Goal: Task Accomplishment & Management: Manage account settings

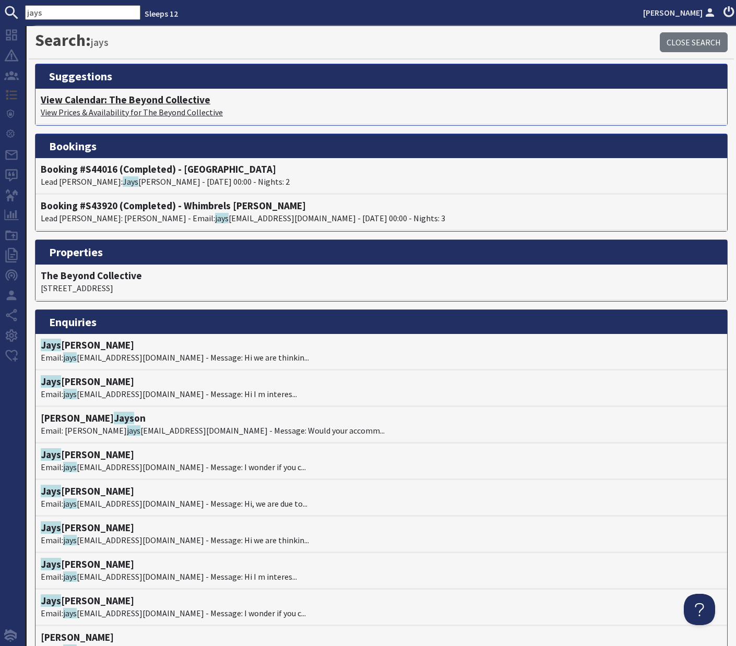
click at [114, 101] on h4 "View Calendar: The Beyond Collective" at bounding box center [381, 100] width 681 height 12
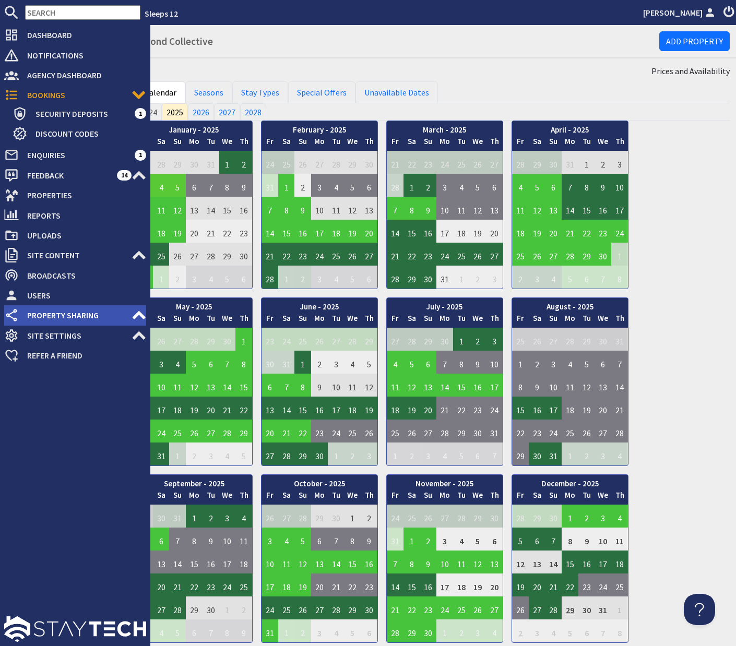
click at [84, 319] on span "Property Sharing" at bounding box center [75, 315] width 113 height 17
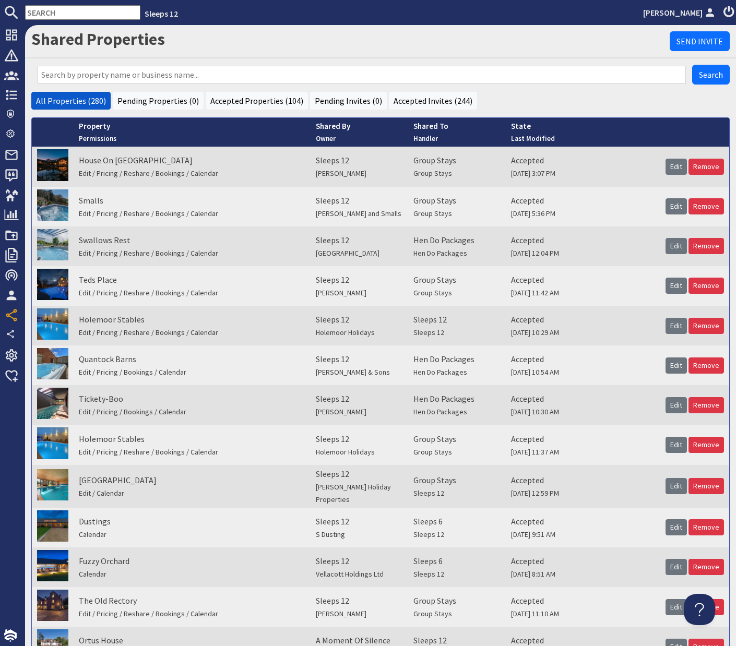
click at [173, 75] on input "text" at bounding box center [362, 75] width 648 height 18
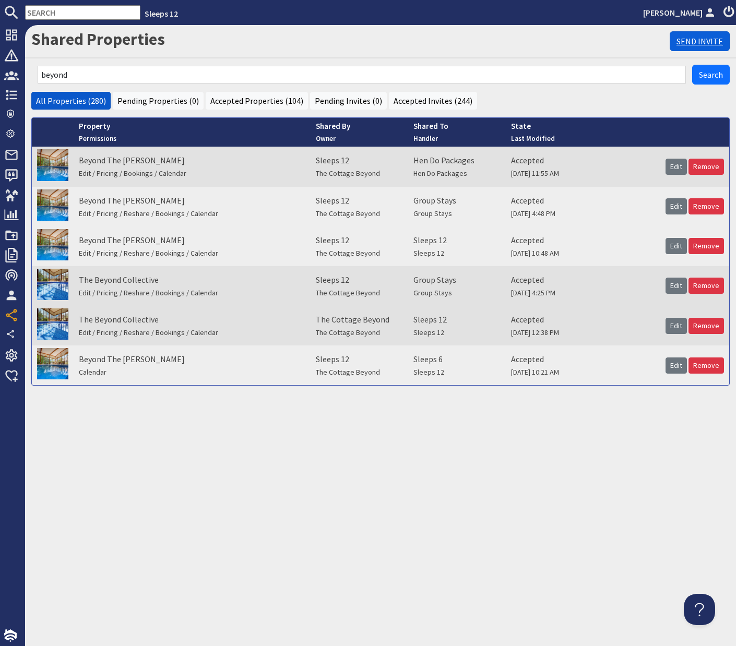
type input "beyond"
drag, startPoint x: 695, startPoint y: 37, endPoint x: 676, endPoint y: 43, distance: 20.0
click at [694, 37] on link "Send Invite" at bounding box center [700, 41] width 60 height 20
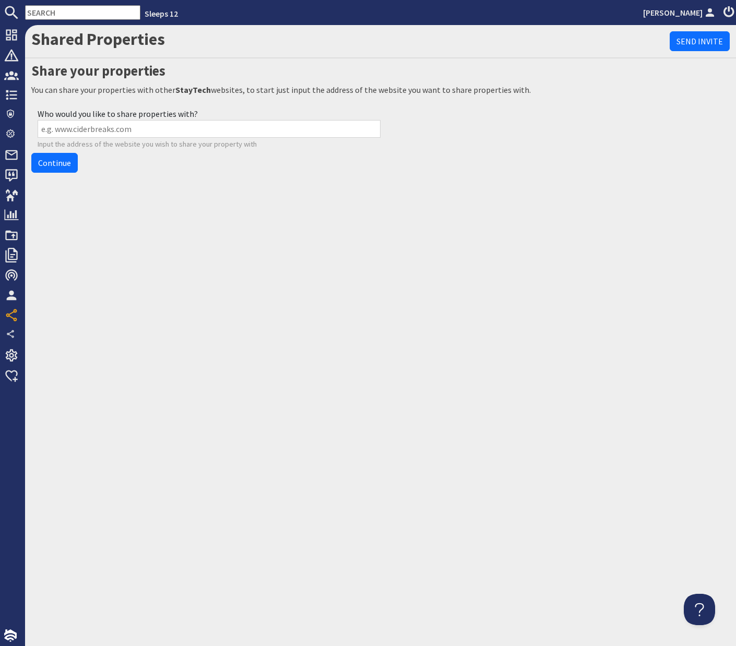
click at [124, 132] on input "Who would you like to share properties with?" at bounding box center [209, 129] width 343 height 18
type input "www.hendopackages.com"
click at [61, 157] on link "Continue" at bounding box center [54, 163] width 46 height 20
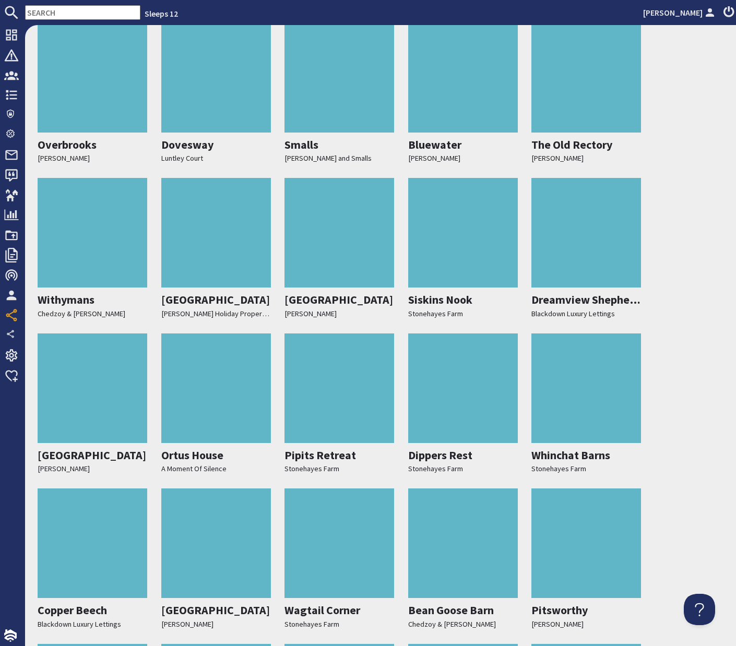
scroll to position [2809, 0]
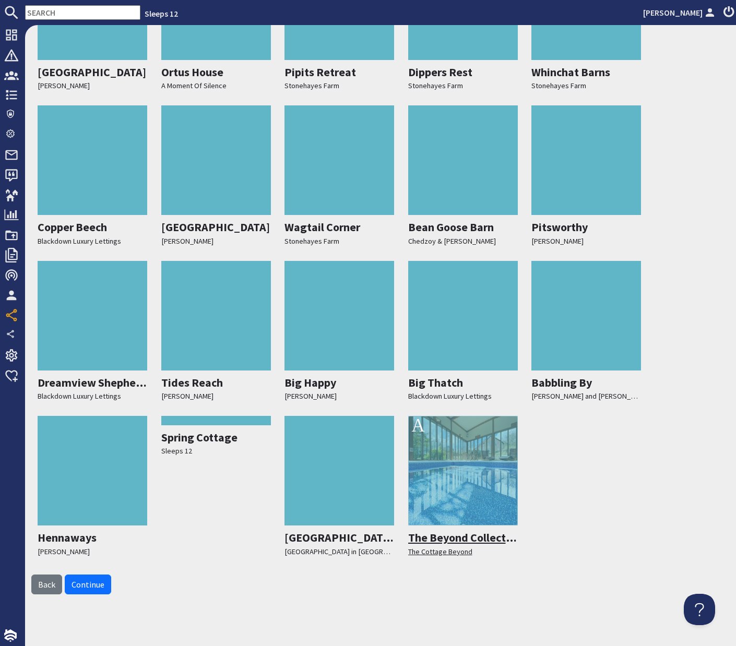
click at [462, 507] on div at bounding box center [463, 471] width 110 height 110
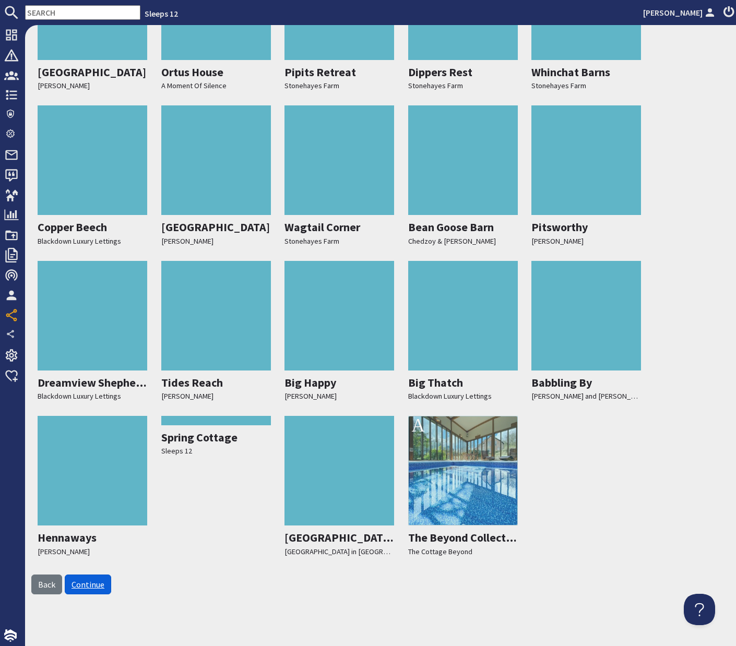
click at [93, 583] on link "Continue" at bounding box center [88, 585] width 46 height 20
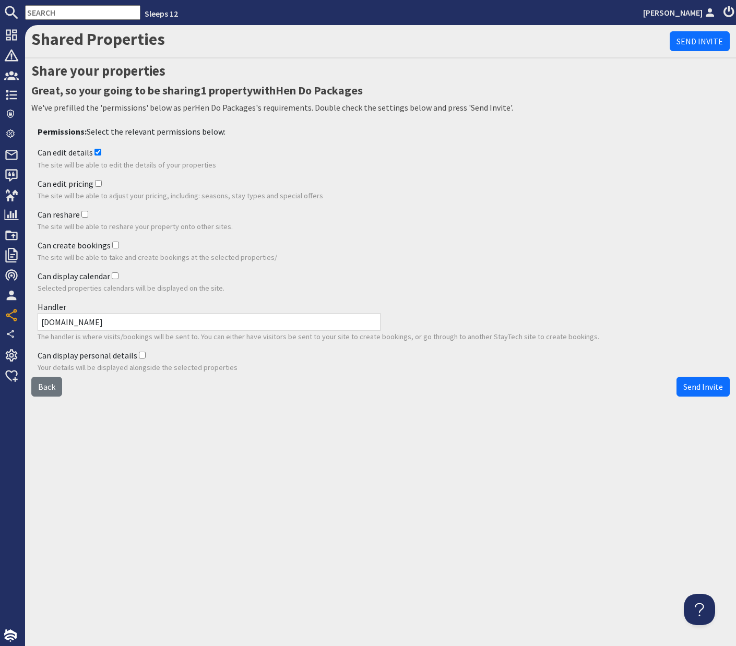
scroll to position [0, 0]
click at [98, 180] on input "Can edit pricing" at bounding box center [98, 183] width 7 height 7
checkbox input "true"
click at [82, 211] on input "Can reshare" at bounding box center [84, 214] width 7 height 7
checkbox input "true"
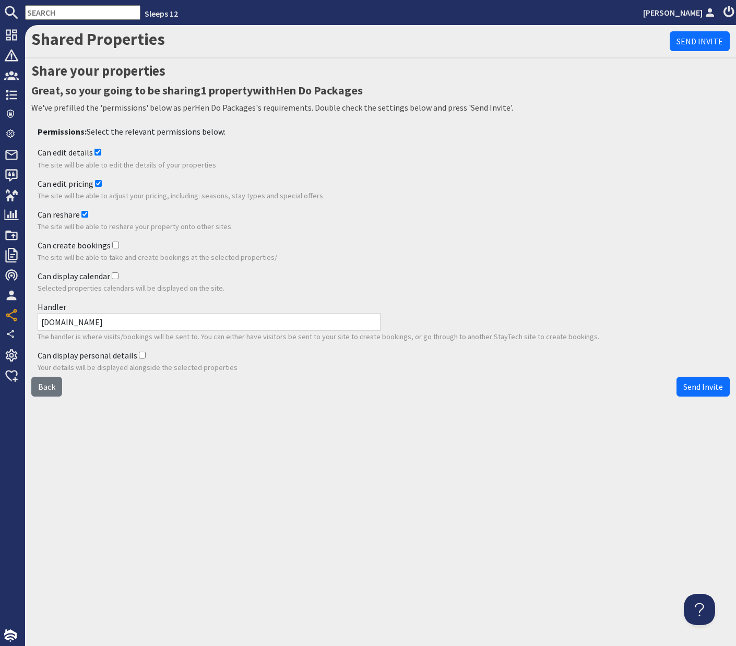
click at [112, 244] on input "Can create bookings" at bounding box center [115, 245] width 7 height 7
checkbox input "true"
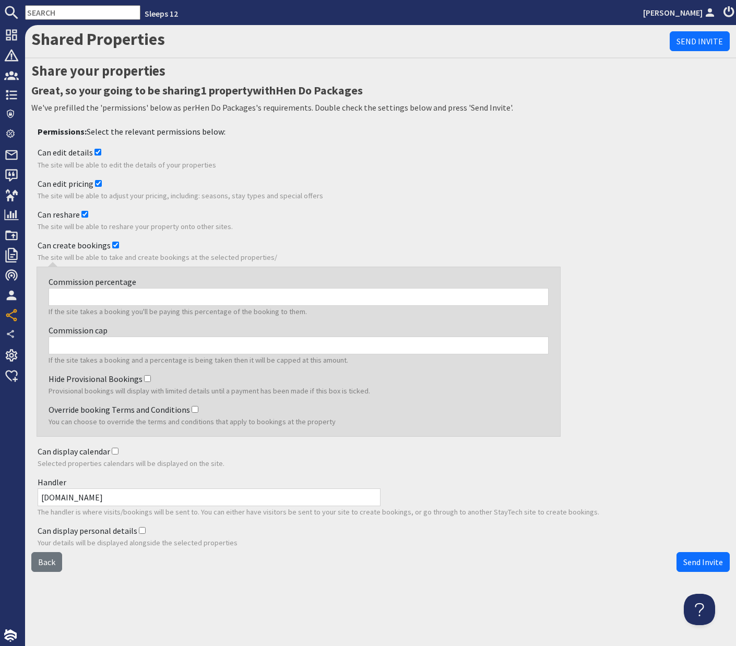
click at [103, 300] on input "Commission percentage" at bounding box center [299, 297] width 500 height 18
type input "20"
type input "600"
click at [145, 378] on input "Hide Provisional Bookings" at bounding box center [147, 378] width 7 height 7
checkbox input "true"
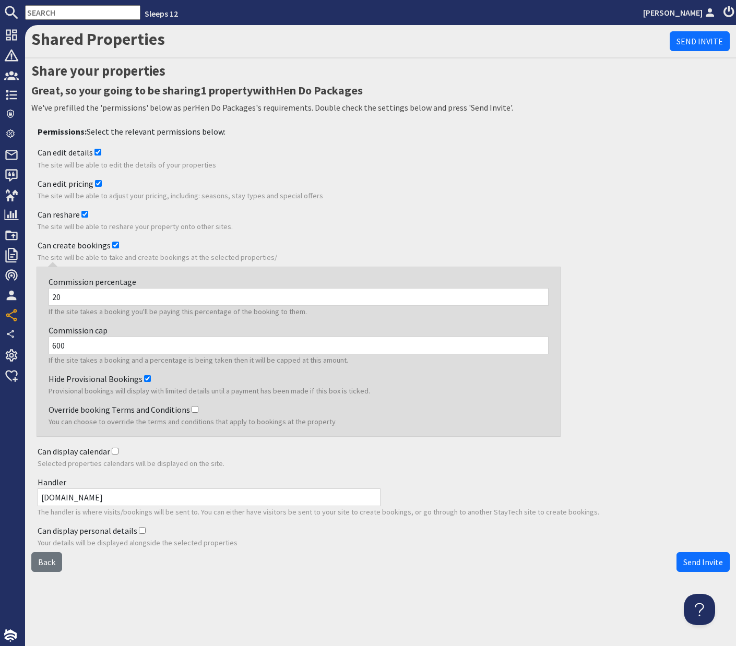
click at [113, 452] on input "Can display calendar" at bounding box center [115, 451] width 7 height 7
checkbox input "true"
drag, startPoint x: 105, startPoint y: 502, endPoint x: 37, endPoint y: 496, distance: 68.6
click at [37, 496] on div "Handler www.sleeps12.com The handler is where visits/bookings will be sent to. …" at bounding box center [380, 497] width 698 height 49
type input "www.hendopackages.com"
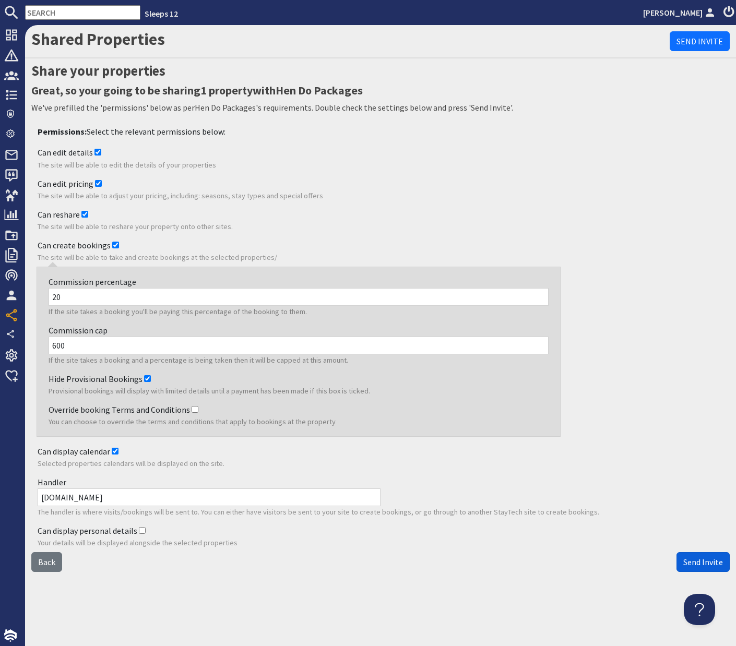
click at [698, 561] on span "Send Invite" at bounding box center [703, 562] width 40 height 10
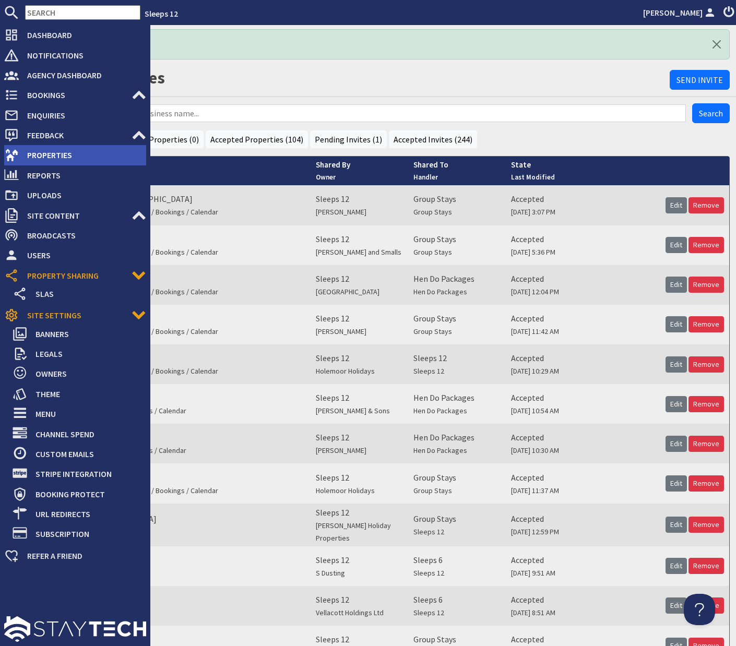
drag, startPoint x: 37, startPoint y: 150, endPoint x: 56, endPoint y: 144, distance: 20.3
click at [37, 150] on span "Properties" at bounding box center [82, 155] width 127 height 17
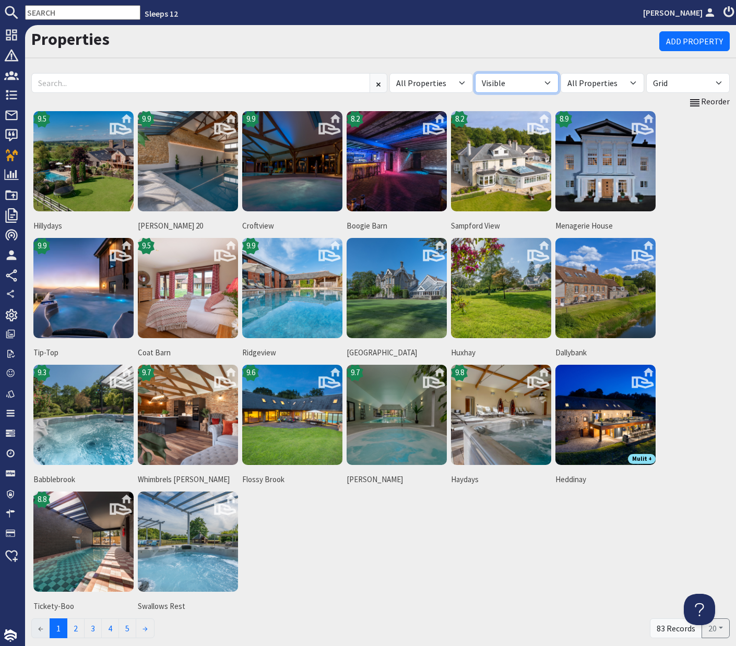
click at [548, 83] on select "All Visible Not Visible" at bounding box center [517, 83] width 84 height 20
select select "false"
click at [475, 73] on select "All Visible Not Visible" at bounding box center [517, 83] width 84 height 20
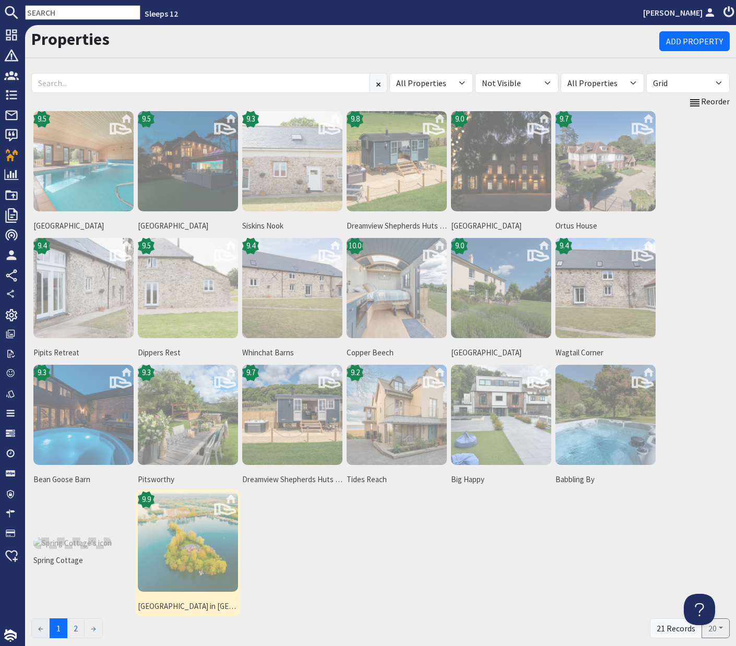
click at [213, 539] on img at bounding box center [188, 542] width 100 height 100
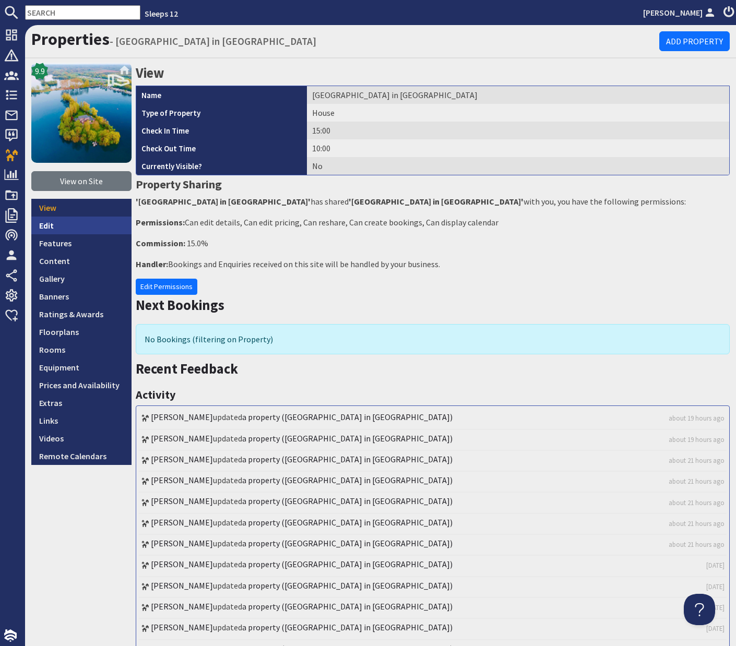
click at [51, 224] on link "Edit" at bounding box center [81, 226] width 100 height 18
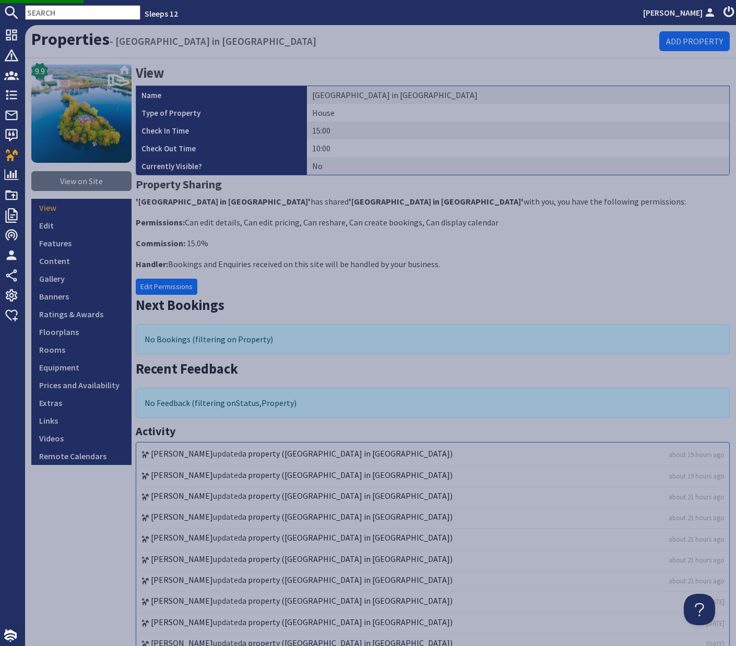
scroll to position [240, 0]
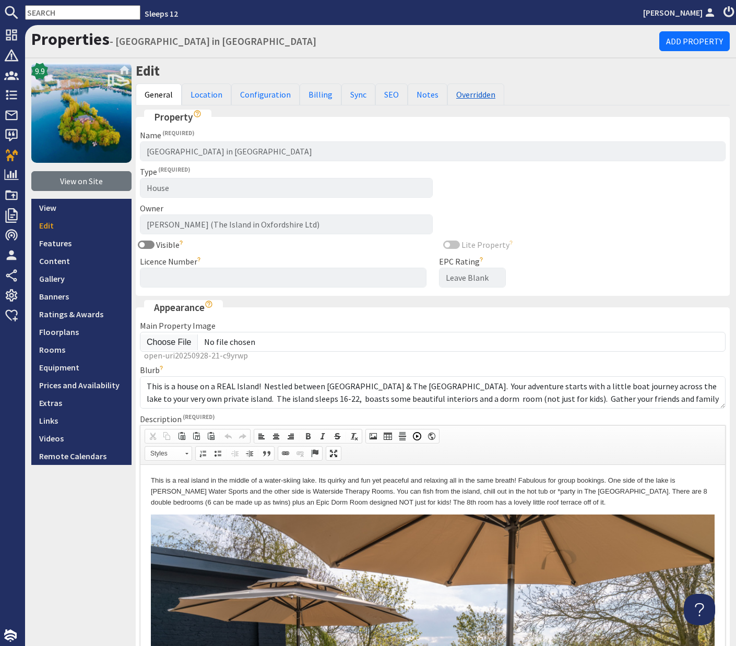
drag, startPoint x: 476, startPoint y: 95, endPoint x: 494, endPoint y: 103, distance: 18.9
click at [476, 95] on link "Overridden" at bounding box center [475, 95] width 57 height 22
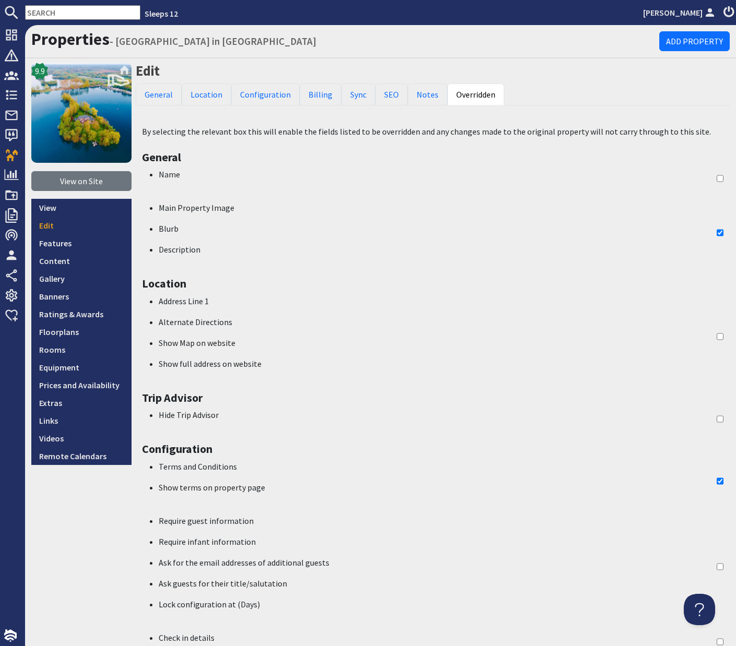
click at [718, 177] on input "checkbox" at bounding box center [720, 178] width 7 height 21
checkbox input "true"
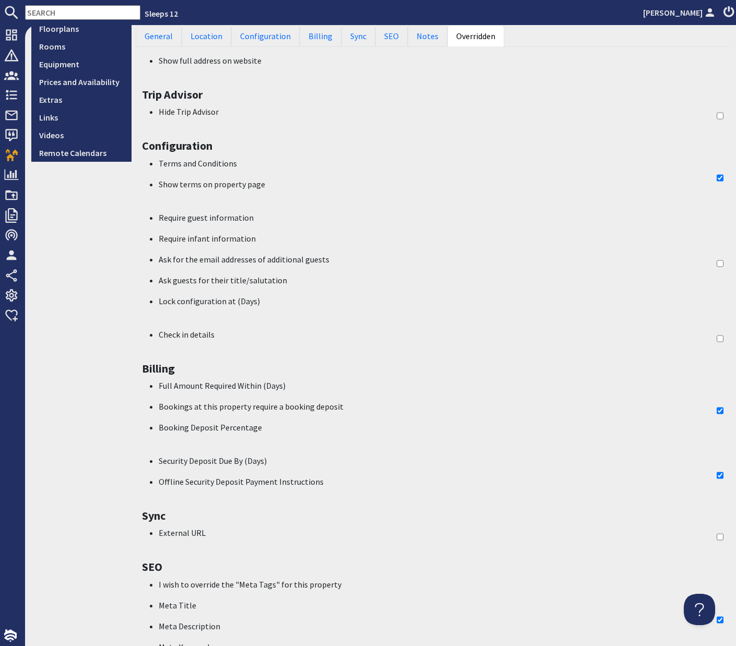
scroll to position [479, 0]
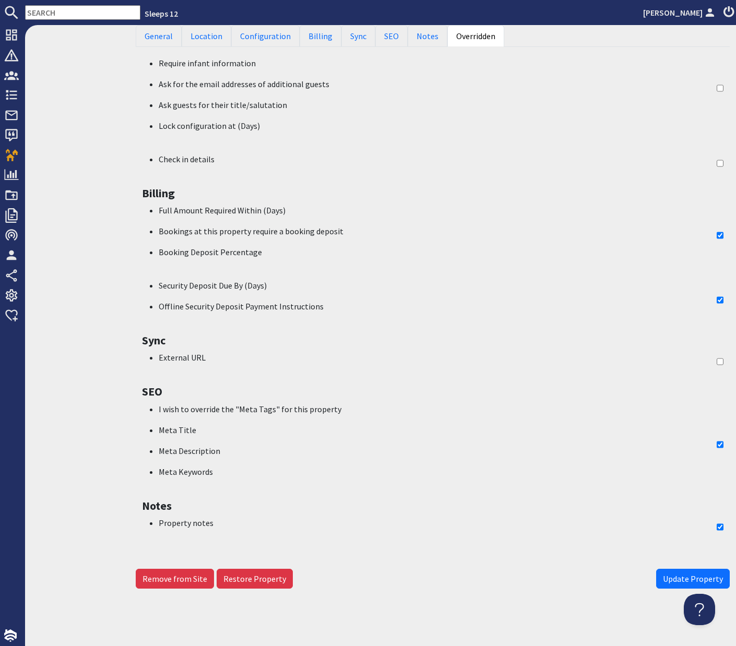
click at [683, 578] on span "Update Property" at bounding box center [693, 579] width 60 height 10
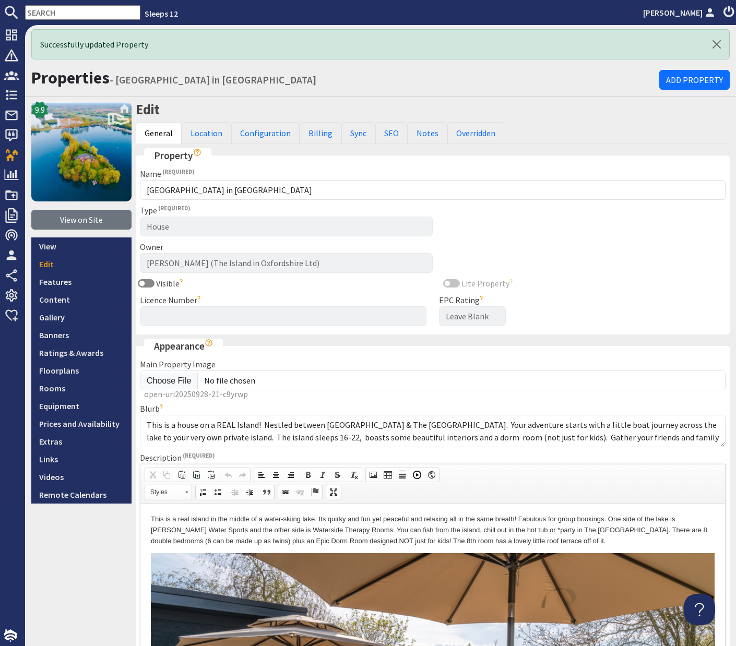
scroll to position [0, 0]
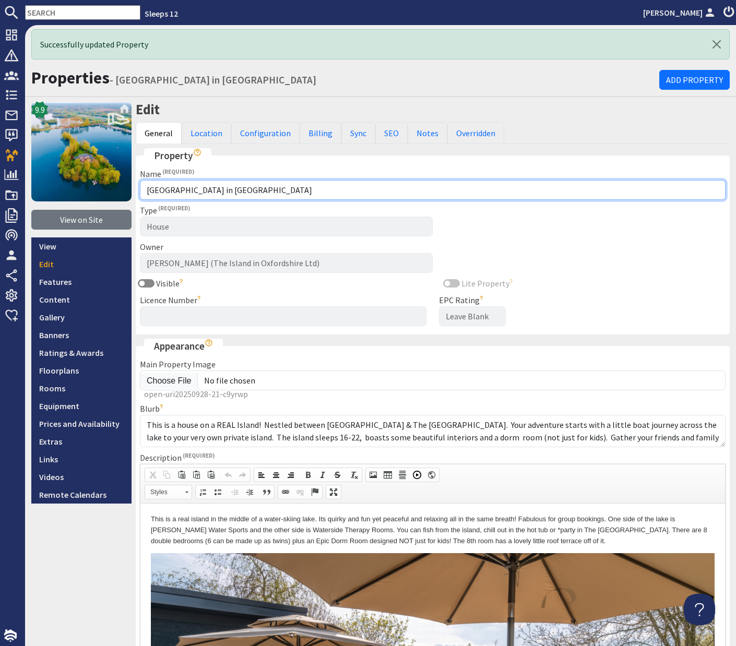
drag, startPoint x: 244, startPoint y: 187, endPoint x: 245, endPoint y: 175, distance: 12.6
click at [245, 175] on div "Name The Island in Oxfordshire" at bounding box center [433, 184] width 586 height 32
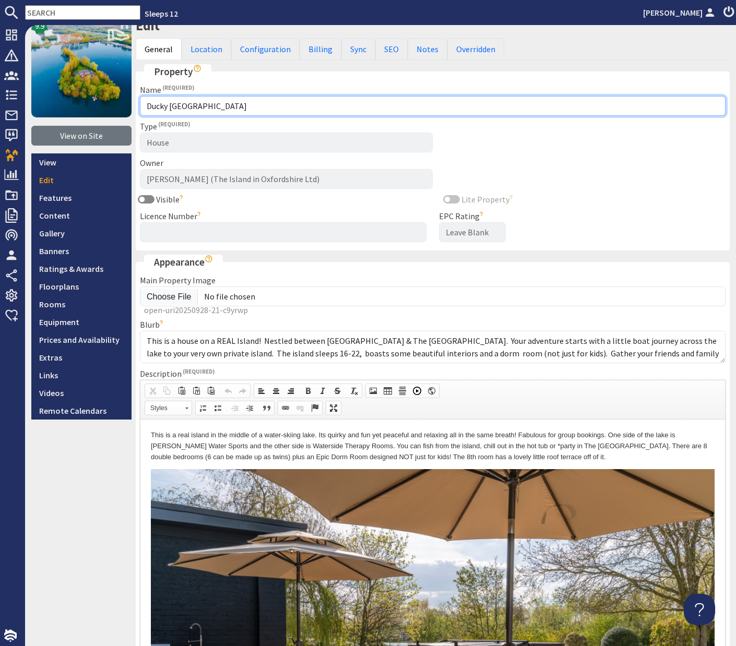
scroll to position [299, 0]
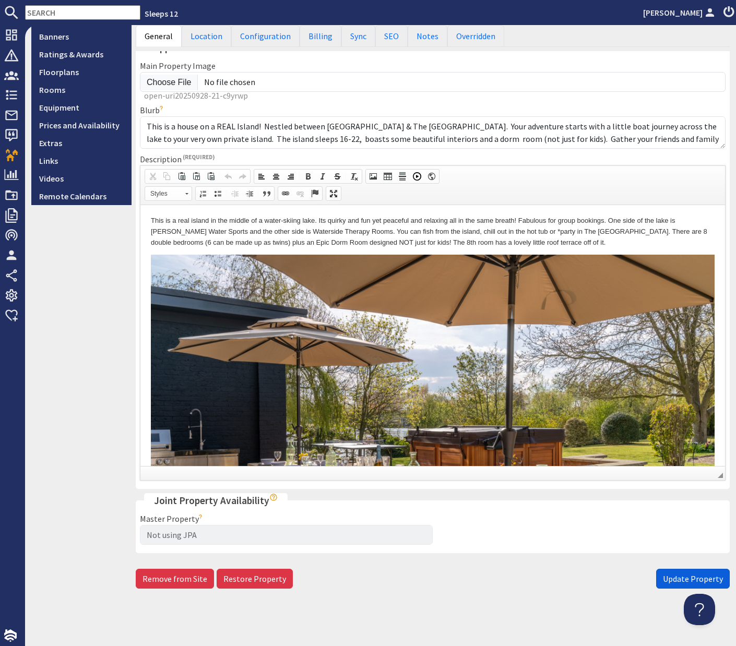
type input "Ducky Bird Island"
click at [682, 580] on span "Update Property" at bounding box center [693, 579] width 60 height 10
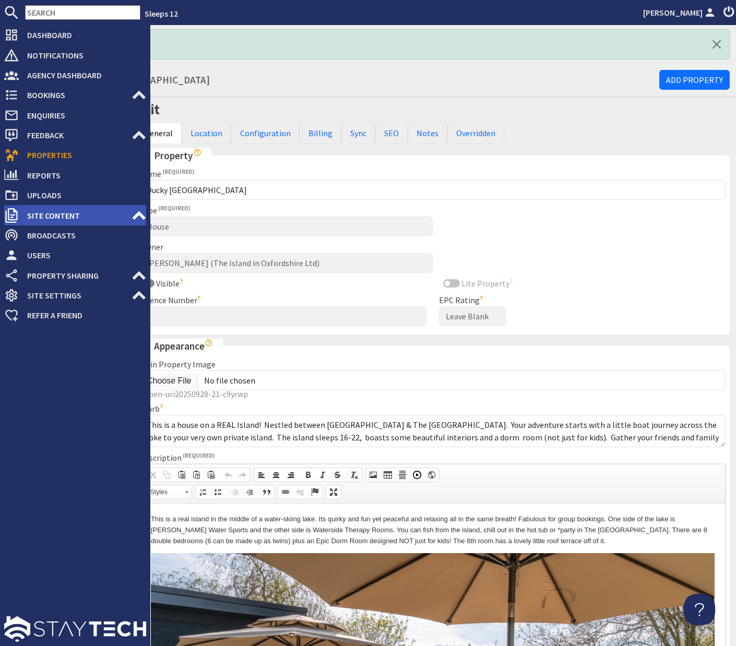
click at [139, 216] on icon at bounding box center [139, 215] width 15 height 15
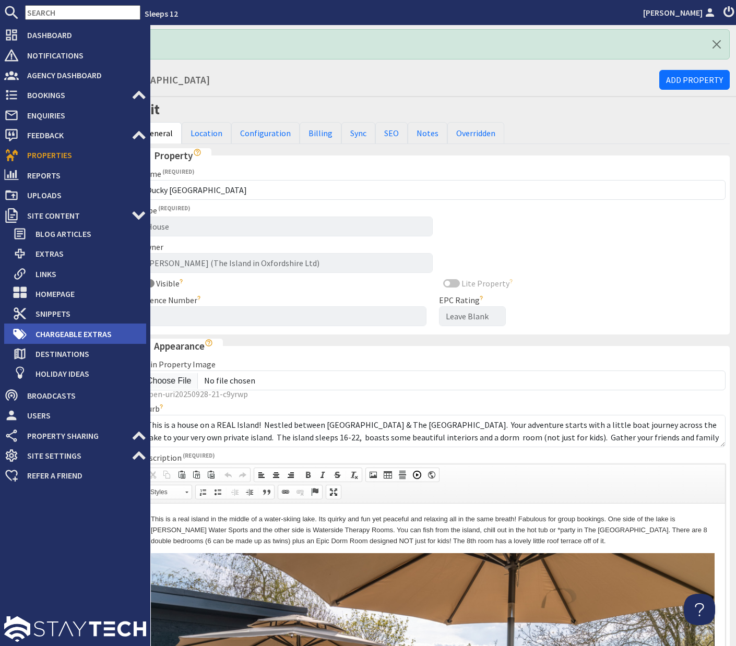
click at [95, 338] on span "Chargeable Extras" at bounding box center [86, 334] width 119 height 17
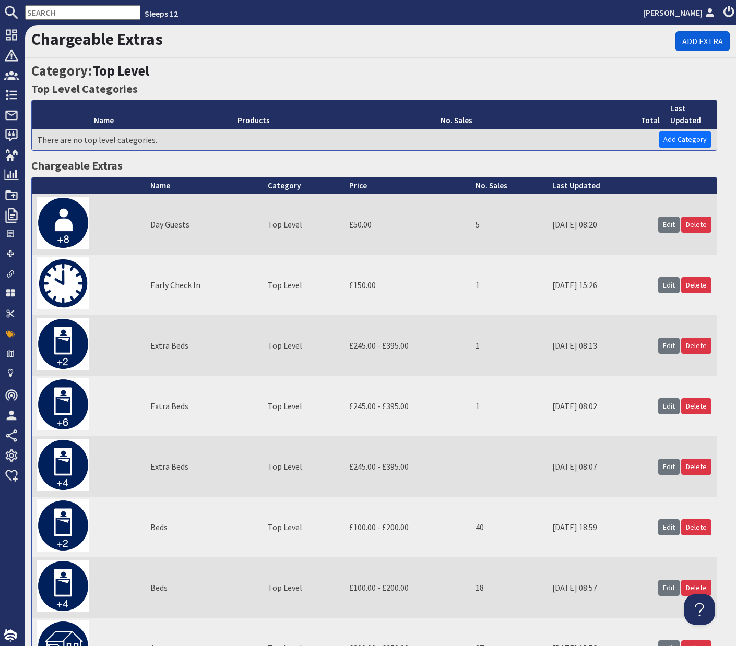
click at [709, 40] on link "Add Extra" at bounding box center [702, 41] width 54 height 20
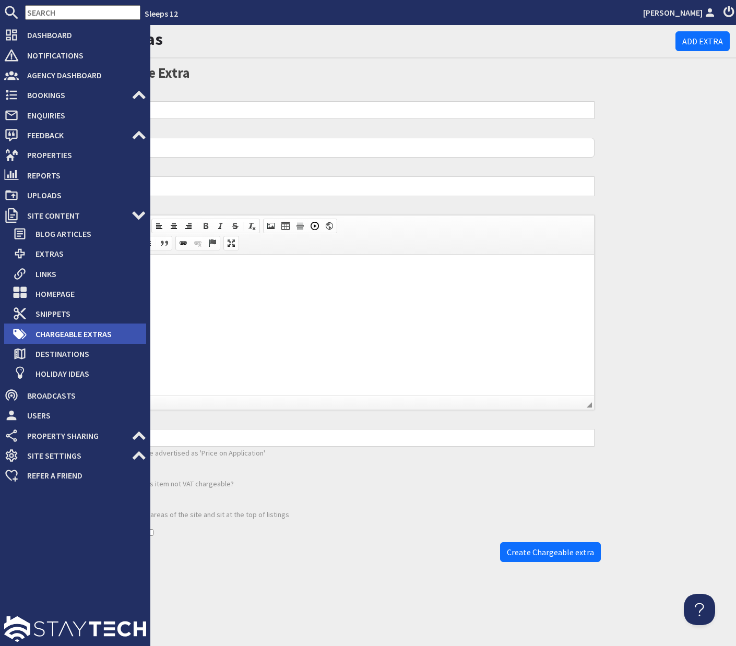
click at [35, 332] on span "Chargeable Extras" at bounding box center [86, 334] width 119 height 17
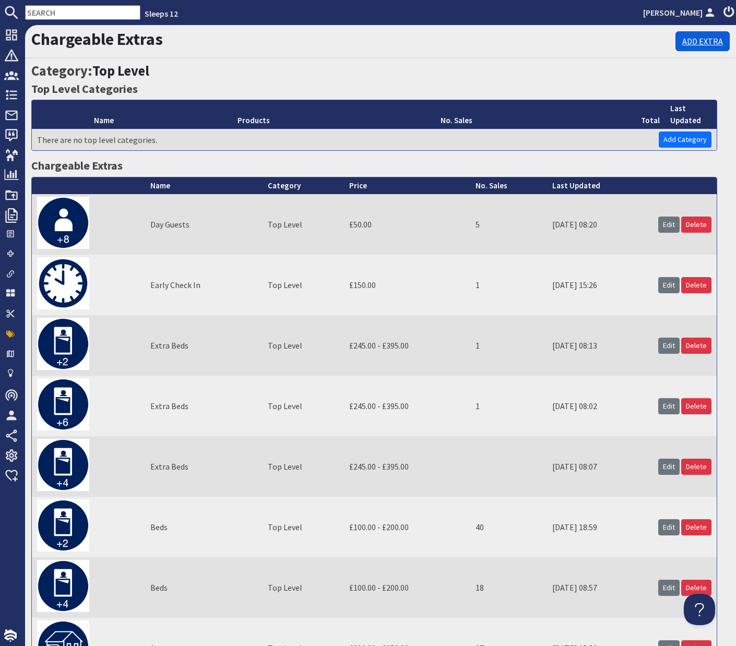
click at [707, 44] on link "Add Extra" at bounding box center [702, 41] width 54 height 20
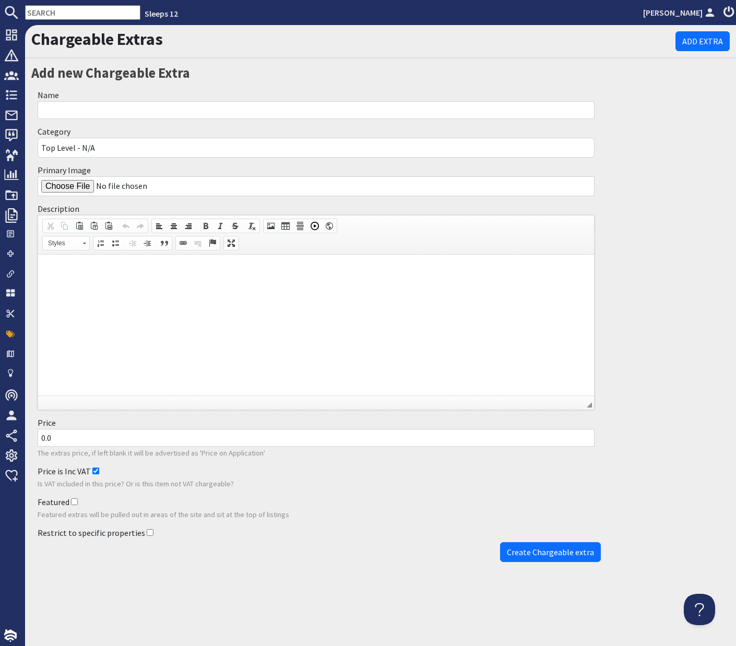
click at [287, 109] on input "Name" at bounding box center [316, 110] width 557 height 18
type input "Extra Beds"
click at [70, 188] on input "Primary Image" at bounding box center [316, 186] width 557 height 20
type input "C:\fakepath\S12_Extra Beds +6.jpg"
click at [198, 271] on p at bounding box center [316, 270] width 535 height 11
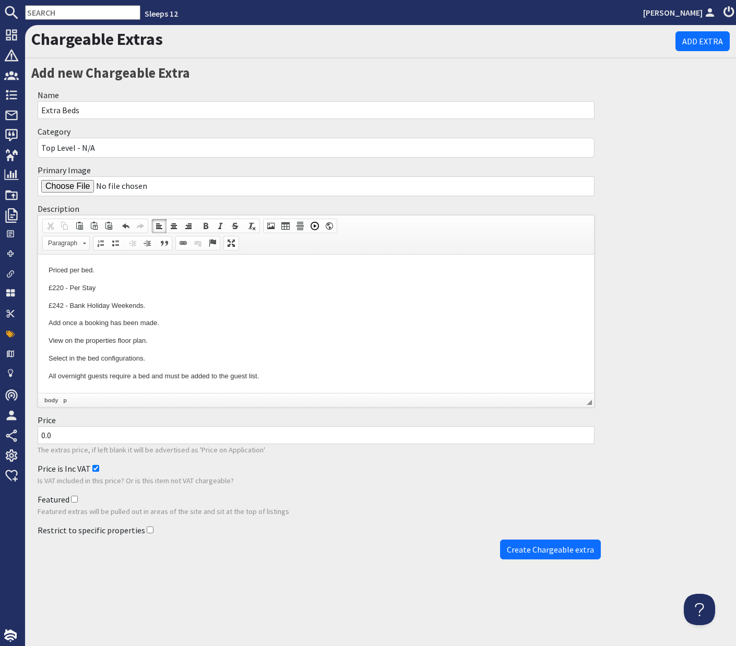
click at [41, 435] on input "0.0" at bounding box center [316, 435] width 557 height 18
drag, startPoint x: 69, startPoint y: 433, endPoint x: 35, endPoint y: 432, distance: 34.5
click at [34, 432] on div "Price 150.0 The extras price, if left blank it will be advertised as 'Price on …" at bounding box center [315, 435] width 569 height 49
type input "220"
drag, startPoint x: 145, startPoint y: 533, endPoint x: 186, endPoint y: 526, distance: 41.8
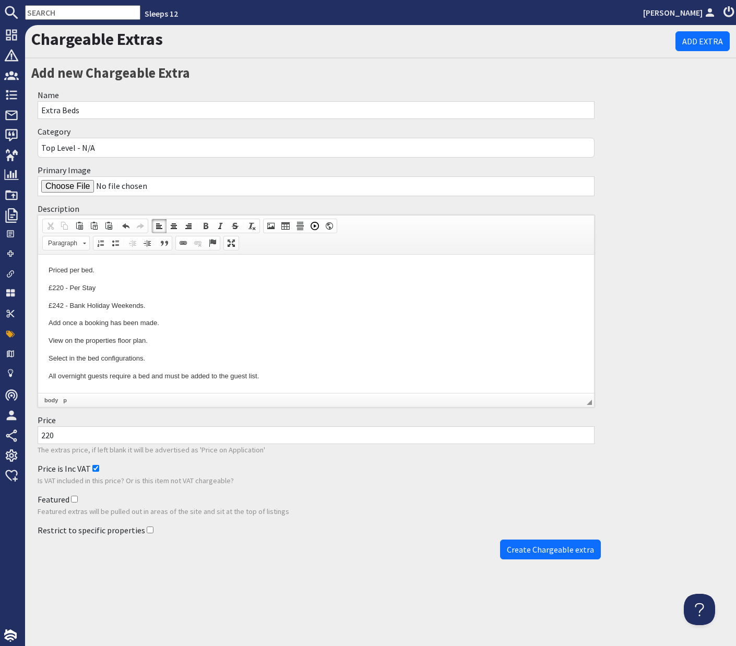
click at [147, 533] on input "Restrict to specific properties" at bounding box center [150, 530] width 7 height 7
checkbox input "true"
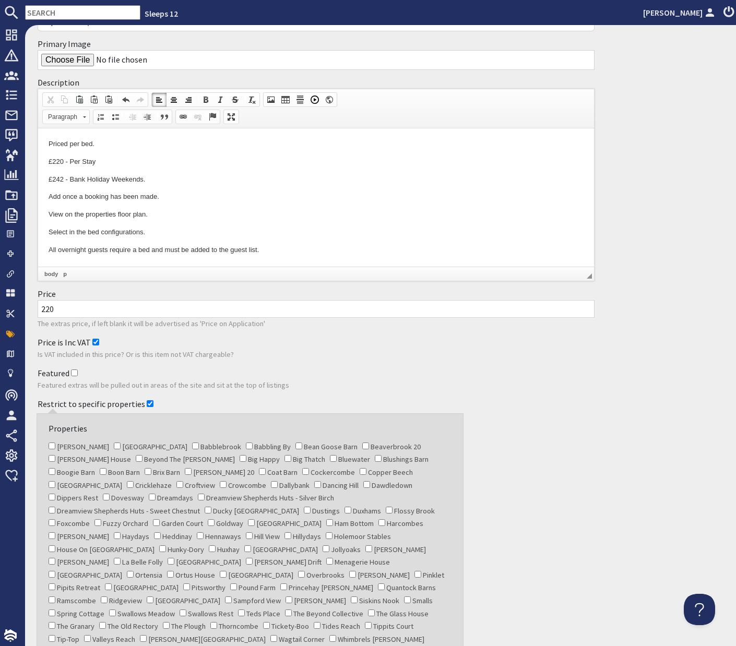
scroll to position [212, 0]
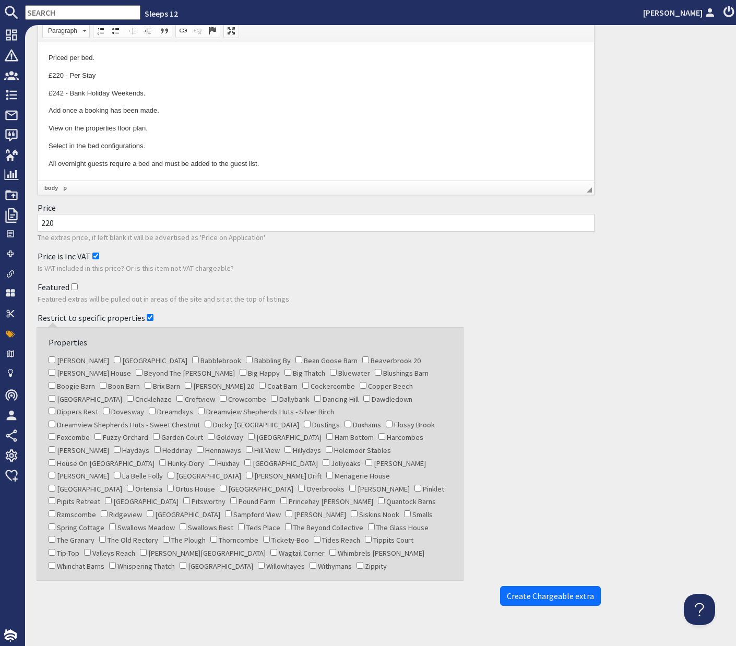
click at [211, 421] on input "Ducky Bird Island" at bounding box center [208, 424] width 7 height 7
checkbox input "true"
drag, startPoint x: 562, startPoint y: 583, endPoint x: 560, endPoint y: 578, distance: 5.4
click at [562, 591] on span "Create Chargeable extra" at bounding box center [550, 596] width 87 height 10
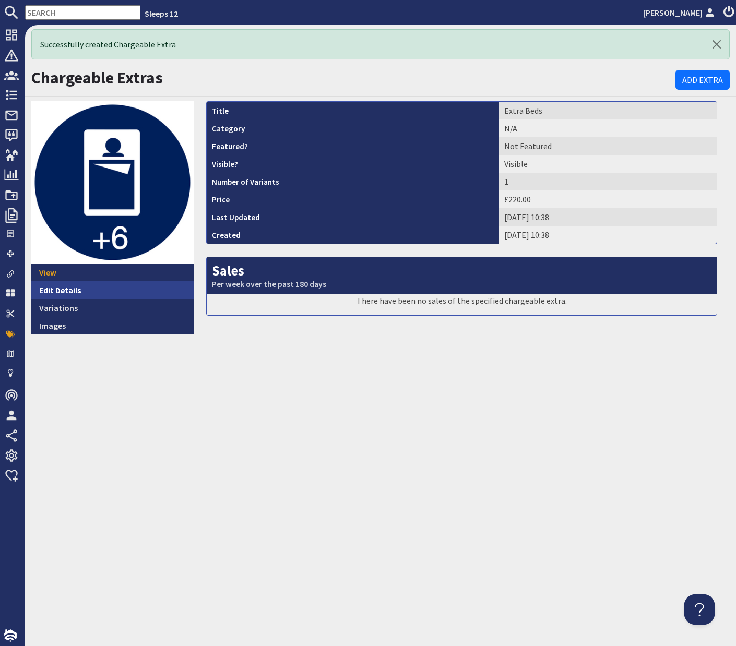
click at [55, 291] on link "Edit Details" at bounding box center [112, 290] width 162 height 18
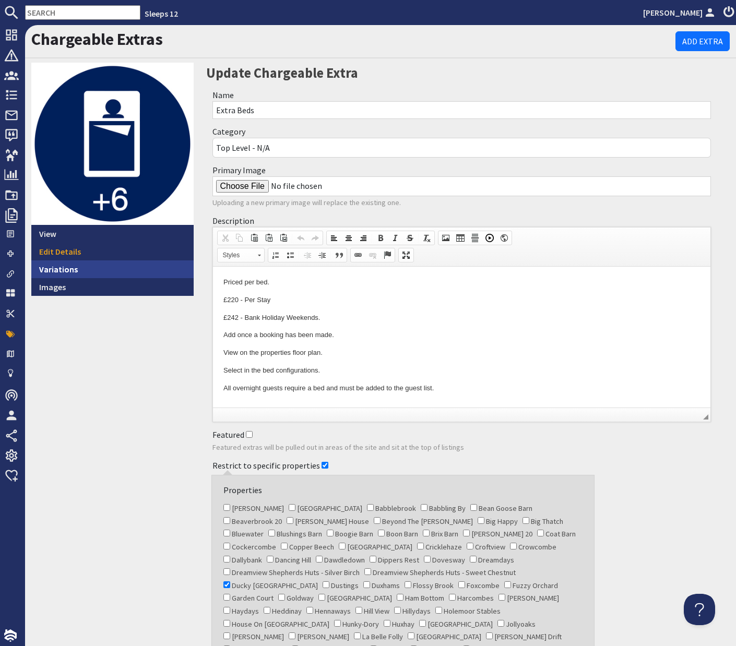
click at [58, 266] on link "Variations" at bounding box center [112, 269] width 162 height 18
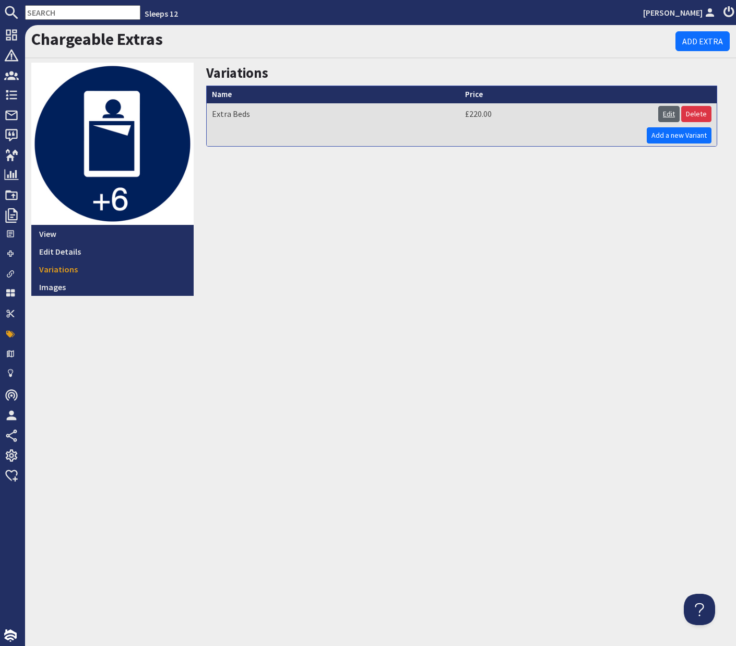
click at [669, 111] on link "Edit" at bounding box center [668, 114] width 21 height 16
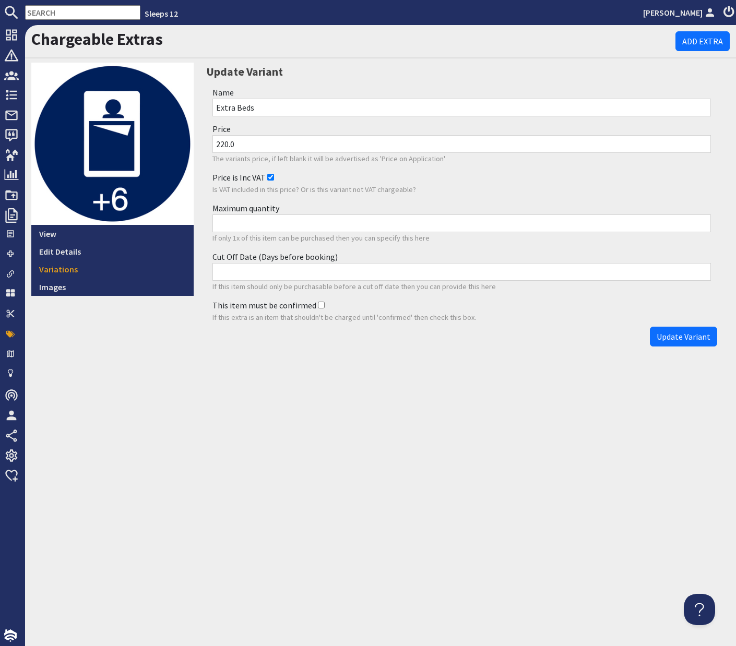
drag, startPoint x: 280, startPoint y: 108, endPoint x: 289, endPoint y: 82, distance: 27.1
click at [289, 82] on div "Update Variant Name Extra Beds Price 220.0 The variants price, if left blank it…" at bounding box center [462, 207] width 524 height 289
paste input "Bed Per Stay"
type input "Bed Per Stay"
click at [253, 222] on input "Maximum quantity" at bounding box center [461, 223] width 499 height 18
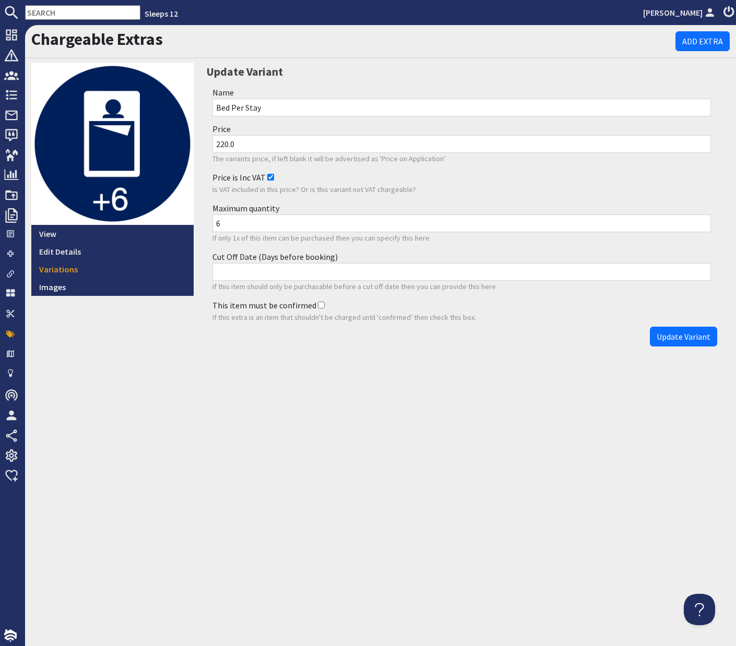
type input "6"
click at [251, 273] on input "Cut Off Date (Days before booking)" at bounding box center [461, 272] width 499 height 18
type input "7"
click at [671, 338] on span "Update Variant" at bounding box center [684, 336] width 54 height 10
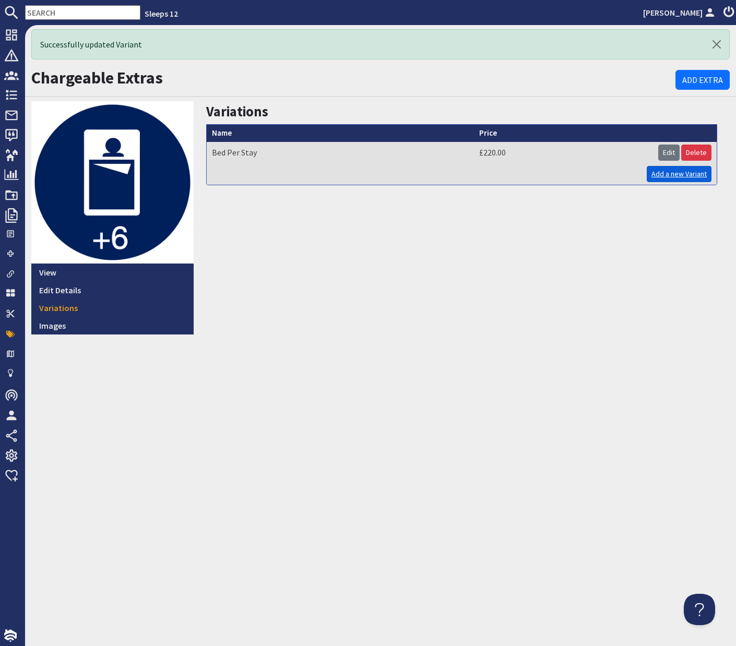
click at [657, 174] on link "Add a new Variant" at bounding box center [679, 174] width 65 height 16
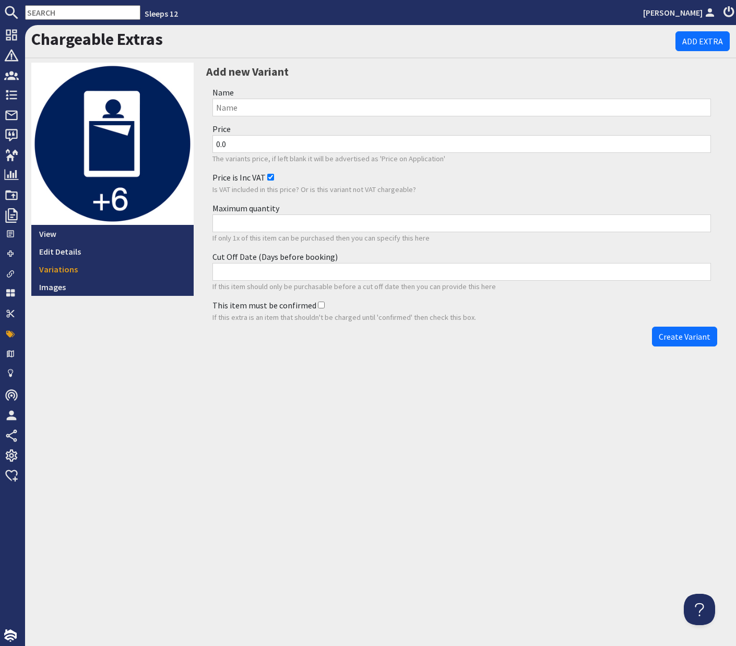
click at [267, 109] on input "Name" at bounding box center [461, 108] width 499 height 18
paste input "Extra Bed on Bank Holiday"
type input "Extra Bed on Bank Holiday"
drag, startPoint x: 200, startPoint y: 143, endPoint x: 188, endPoint y: 142, distance: 12.0
click at [188, 142] on div "View Edit Details Variations Images Add new Variant Name Extra Bed on Bank Holi…" at bounding box center [374, 207] width 711 height 289
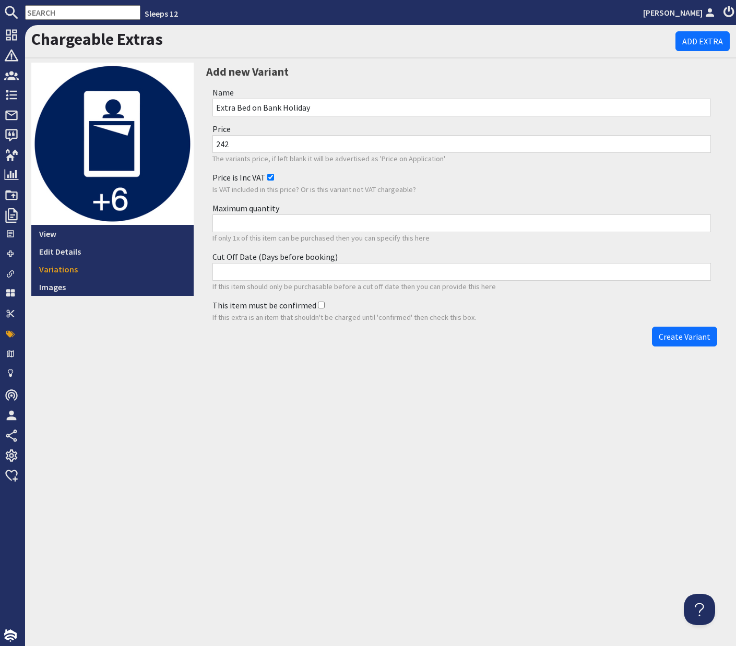
type input "242"
click at [280, 217] on input "Maximum quantity" at bounding box center [461, 223] width 499 height 18
type input "6"
click at [288, 275] on input "Cut Off Date (Days before booking)" at bounding box center [461, 272] width 499 height 18
type input "7"
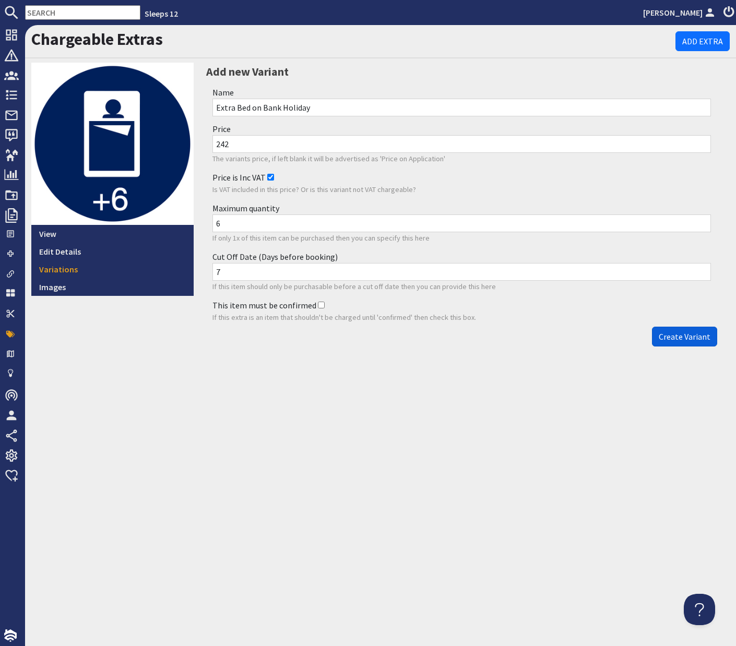
click at [704, 338] on span "Create Variant" at bounding box center [685, 336] width 52 height 10
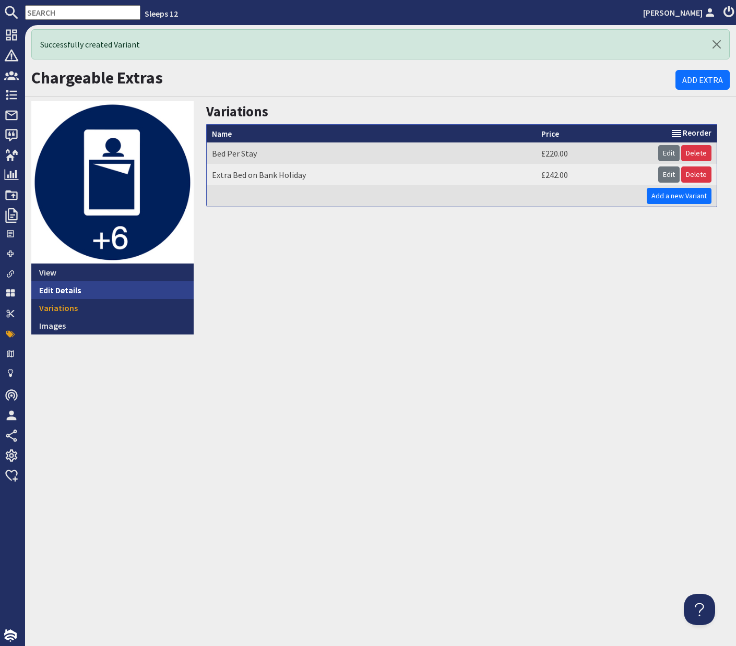
click at [65, 291] on link "Edit Details" at bounding box center [112, 290] width 162 height 18
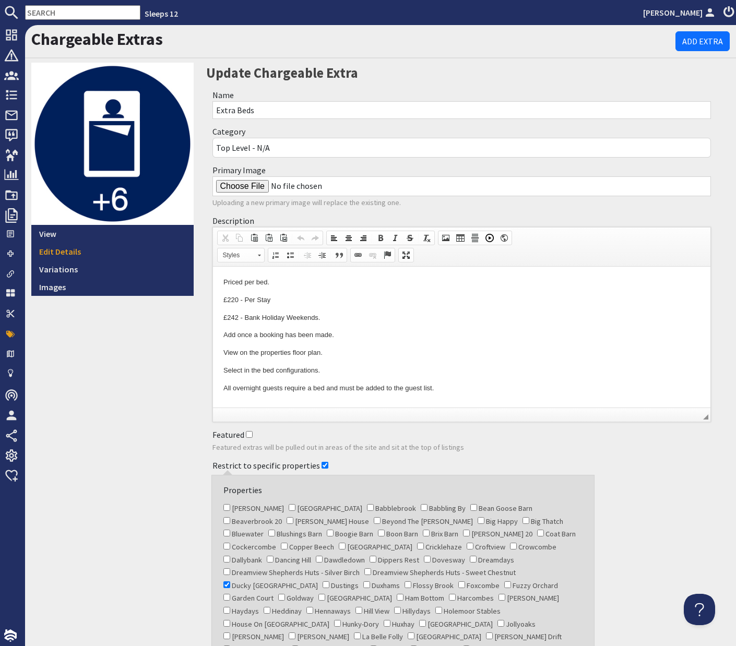
click at [361, 318] on p "£242 - Bank Holiday Weekends." at bounding box center [461, 318] width 477 height 11
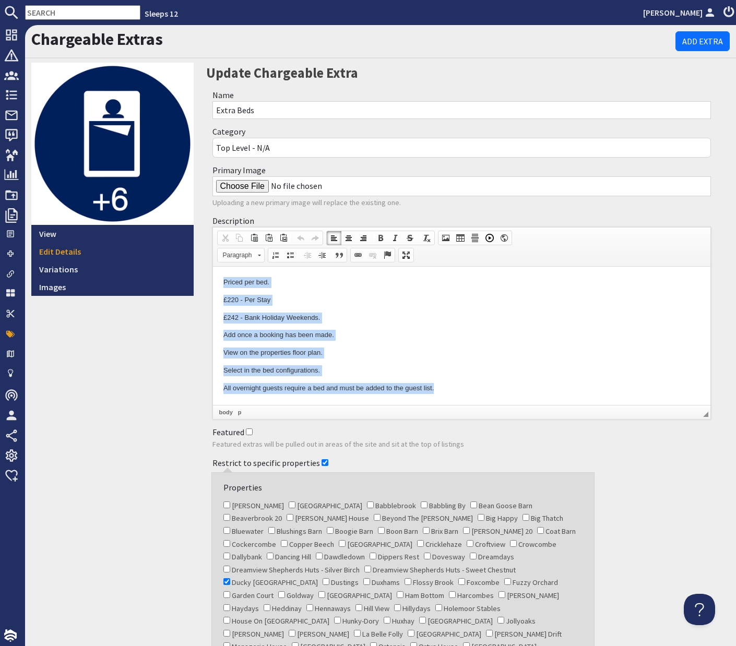
copy body "Priced per bed. £220 - Per Stay £242 - Bank Holiday Weekends. Add once a bookin…"
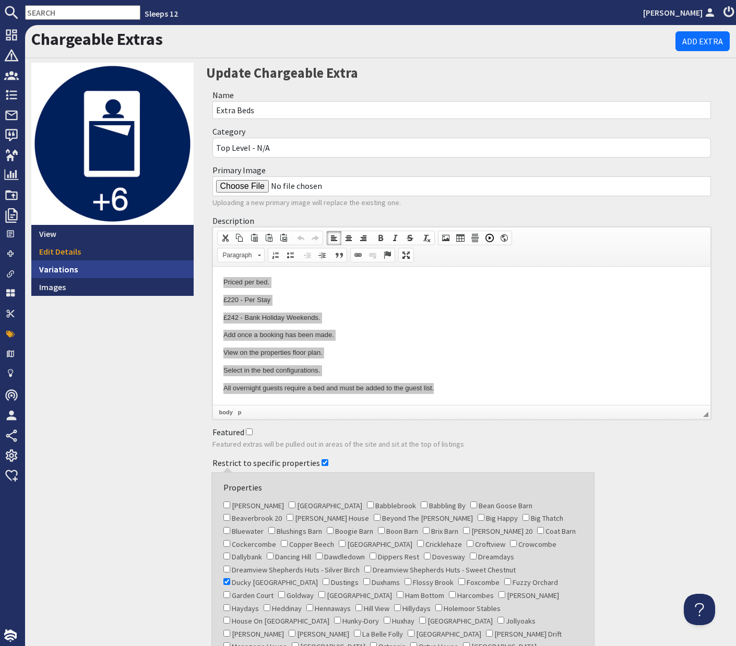
click at [63, 265] on link "Variations" at bounding box center [112, 269] width 162 height 18
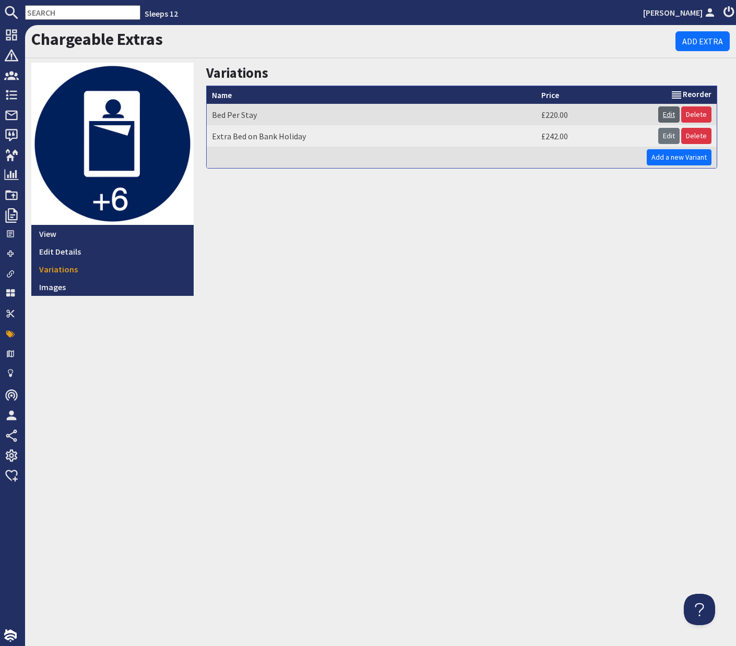
click at [671, 113] on link "Edit" at bounding box center [668, 114] width 21 height 16
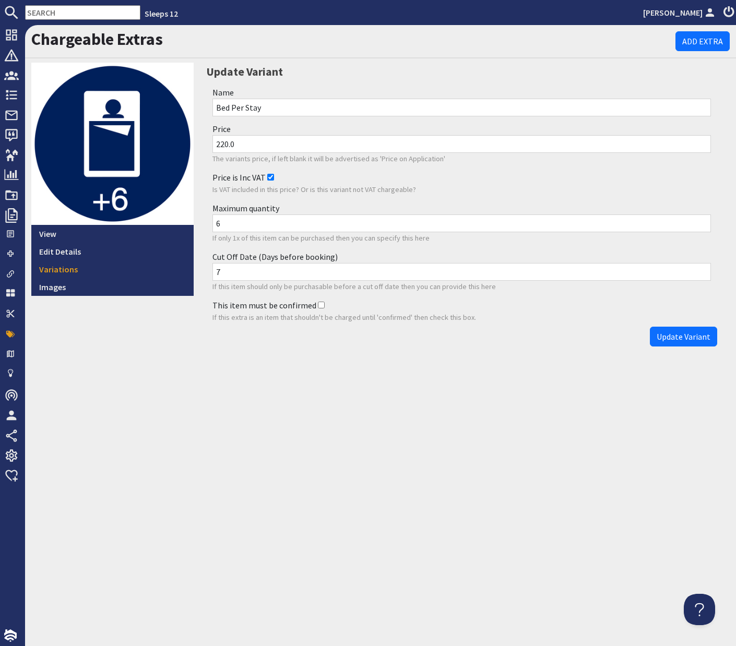
drag, startPoint x: 404, startPoint y: 108, endPoint x: 404, endPoint y: 85, distance: 23.5
click at [404, 85] on div "Name Bed Per Stay" at bounding box center [461, 101] width 511 height 37
click at [69, 270] on link "Variations" at bounding box center [112, 269] width 162 height 18
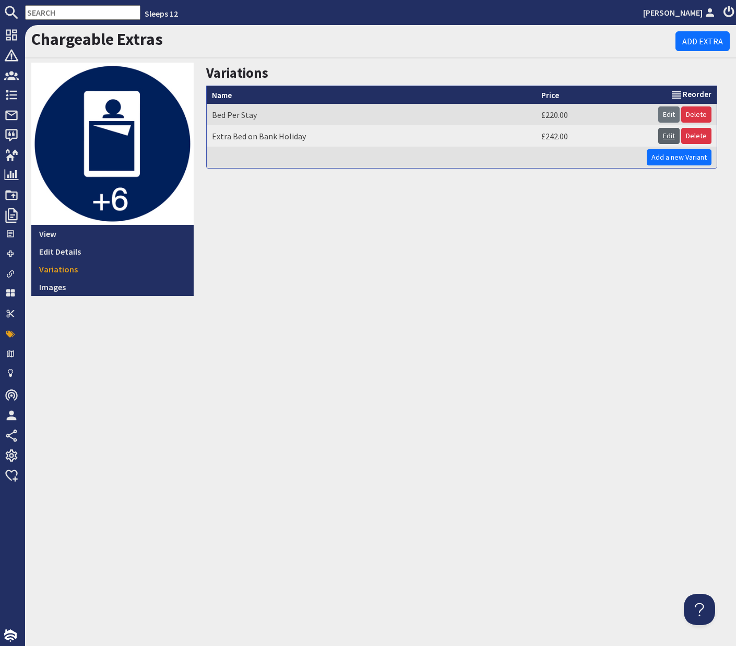
click at [670, 134] on link "Edit" at bounding box center [668, 136] width 21 height 16
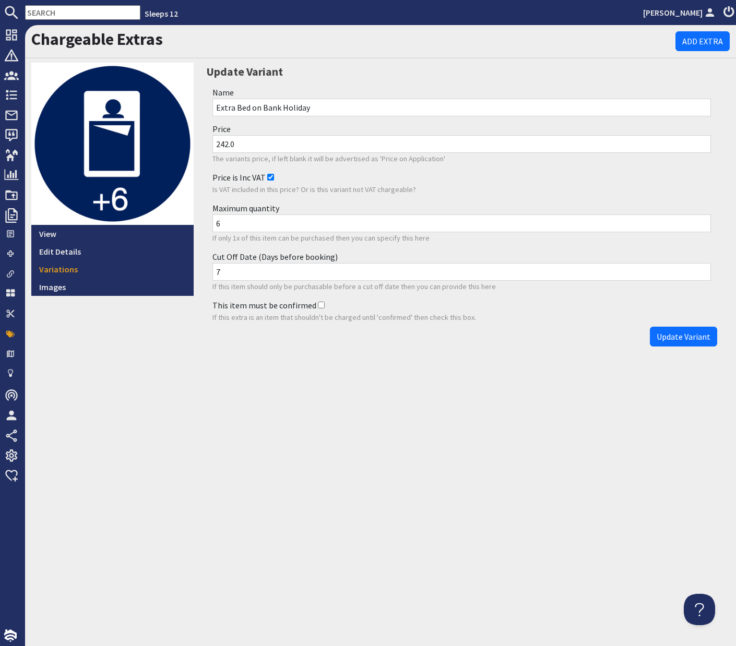
click at [402, 89] on div "Name Extra Bed on Bank Holiday" at bounding box center [461, 101] width 511 height 37
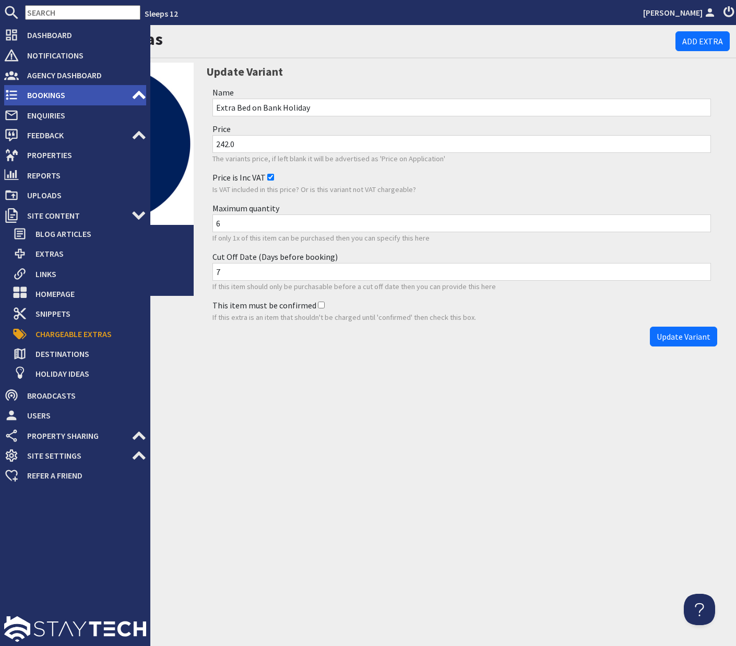
click at [40, 93] on span "Bookings" at bounding box center [75, 95] width 113 height 17
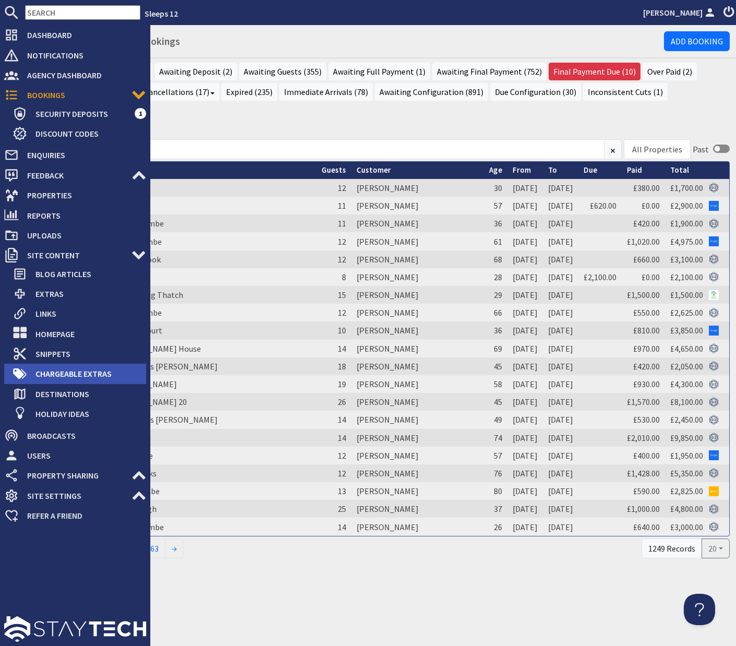
click at [80, 370] on span "Chargeable Extras" at bounding box center [86, 373] width 119 height 17
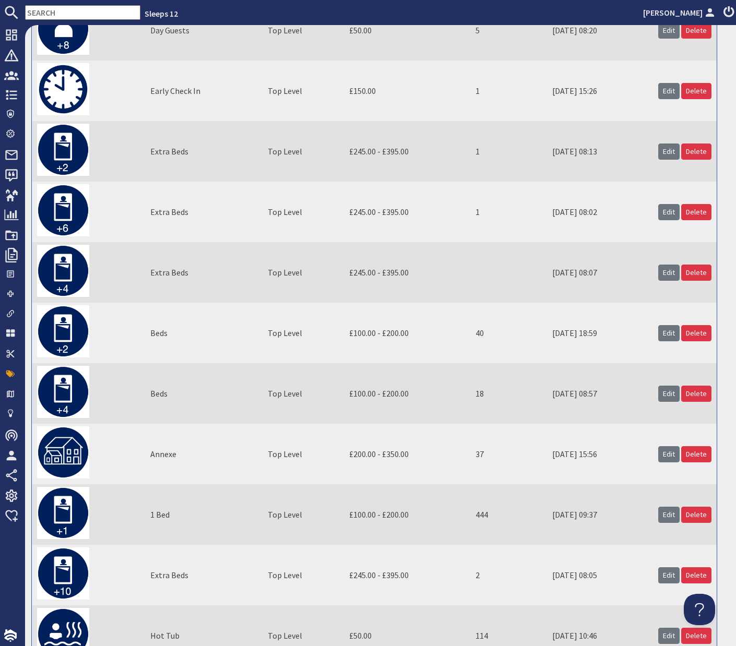
scroll to position [186, 0]
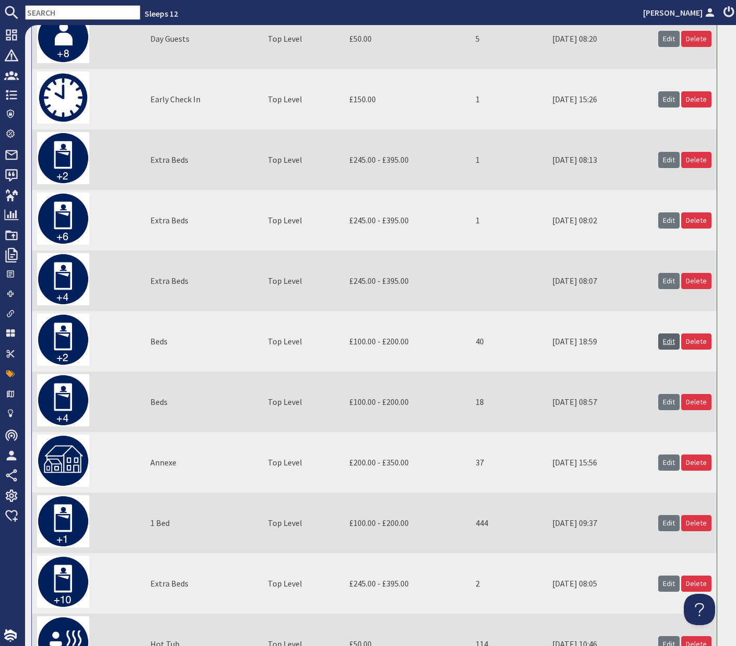
click at [667, 344] on link "Edit" at bounding box center [668, 341] width 21 height 16
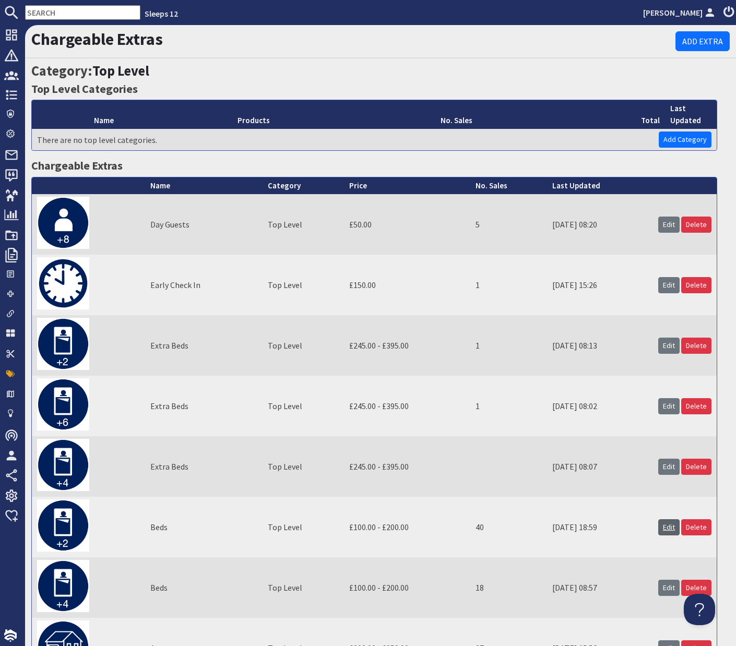
click at [669, 532] on link "Edit" at bounding box center [668, 527] width 21 height 16
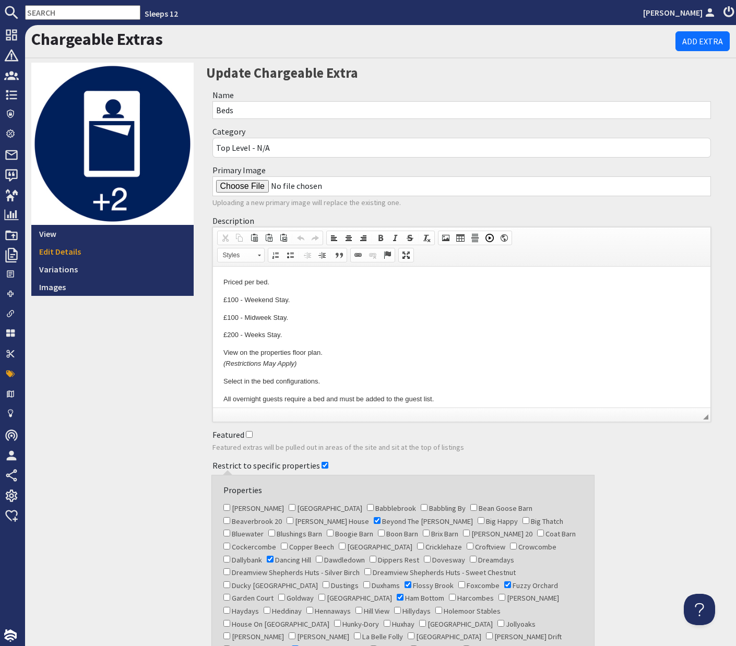
click at [148, 384] on div "View Edit Details Variations Images" at bounding box center [112, 430] width 175 height 735
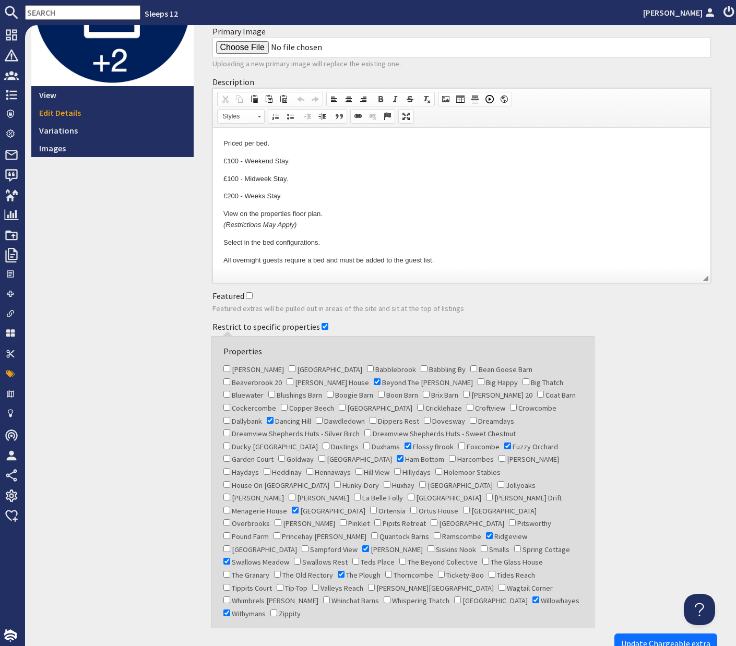
scroll to position [153, 0]
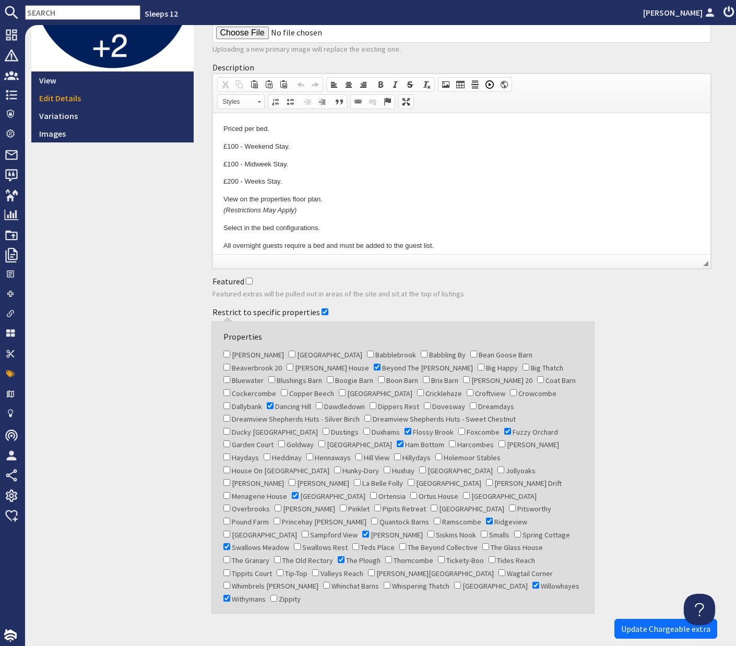
click at [222, 129] on html "Priced per bed. £100 - Weekend Stay. £100 - Midweek Stay. £200 - Weeks Stay. Vi…" at bounding box center [461, 187] width 498 height 148
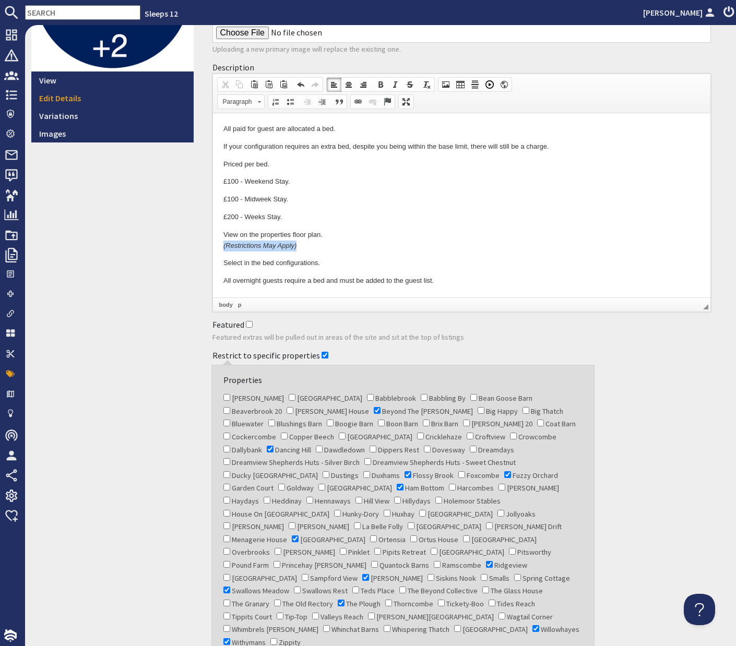
drag, startPoint x: 302, startPoint y: 247, endPoint x: 218, endPoint y: 245, distance: 84.6
click at [218, 245] on html "All paid for guest are allocated a bed. If your configuration requires an extra…" at bounding box center [461, 205] width 498 height 184
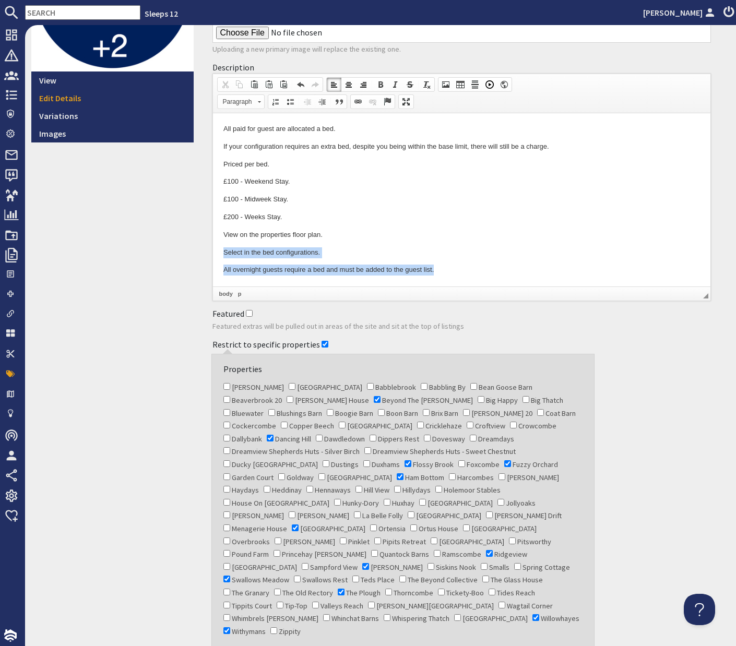
drag, startPoint x: 444, startPoint y: 275, endPoint x: 214, endPoint y: 242, distance: 232.0
click at [214, 242] on html "All paid for guest are allocated a bed. If your configuration requires an extra…" at bounding box center [461, 199] width 498 height 173
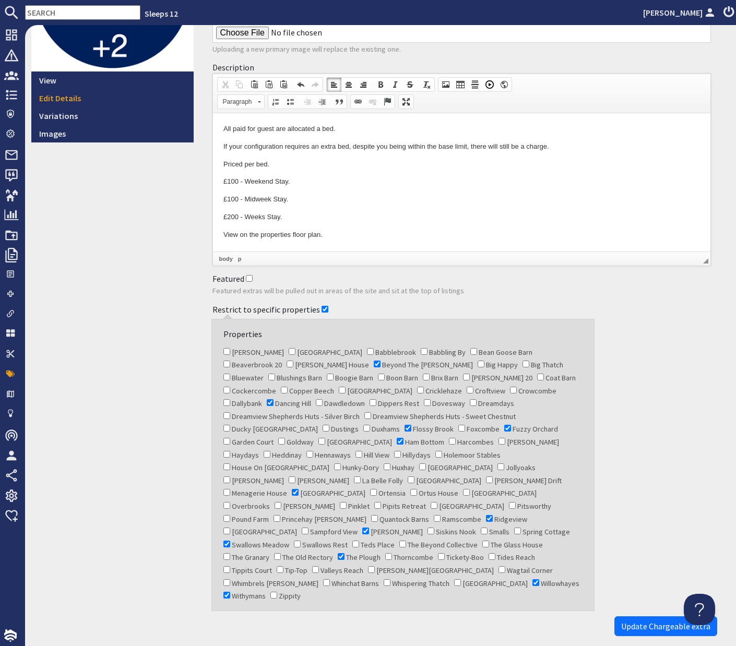
click at [228, 235] on p "View on the properties floor plan." at bounding box center [461, 235] width 477 height 11
click at [228, 236] on p "View on the properties floor plan." at bounding box center [461, 235] width 477 height 11
click at [611, 365] on div "Restrict to specific properties Properties Ade Shindy Asham House Babblebrook B…" at bounding box center [461, 455] width 511 height 311
click at [221, 199] on html "All paid for guest are allocated a bed. If your configuration requires an extra…" at bounding box center [461, 182] width 498 height 138
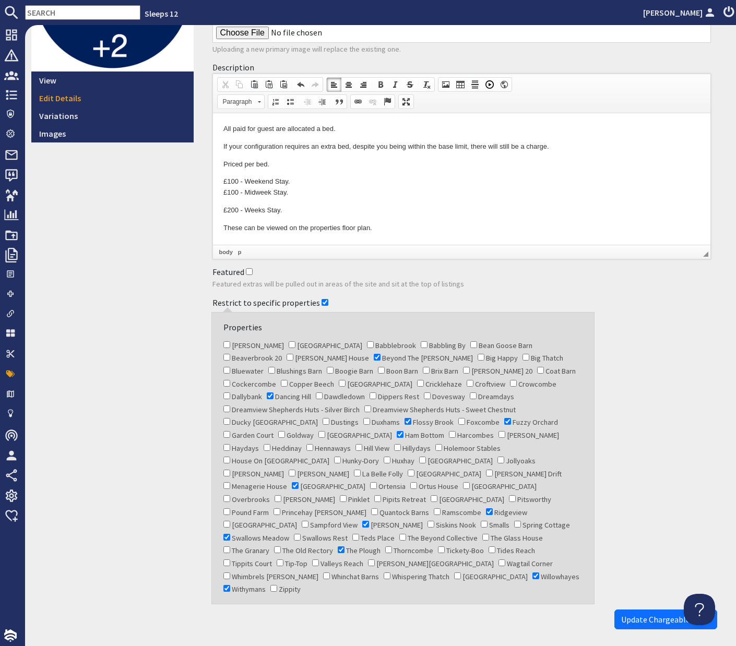
scroll to position [154, 0]
click at [220, 209] on html "All paid for guest are allocated a bed. If your configuration requires an extra…" at bounding box center [461, 178] width 498 height 131
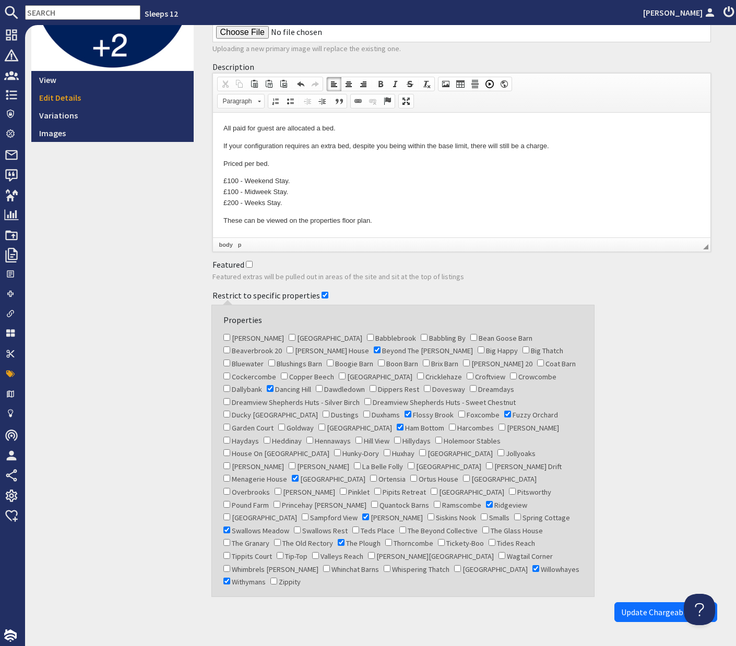
click at [451, 147] on p "If your configuration requires an extra bed, despite you being within the base …" at bounding box center [461, 146] width 477 height 11
drag, startPoint x: 580, startPoint y: 150, endPoint x: 504, endPoint y: 148, distance: 75.7
click at [504, 148] on p "If your configuration requires an extra bed, despite you being within the base …" at bounding box center [461, 146] width 477 height 11
click at [688, 607] on span "Update Chargeable extra" at bounding box center [665, 612] width 89 height 10
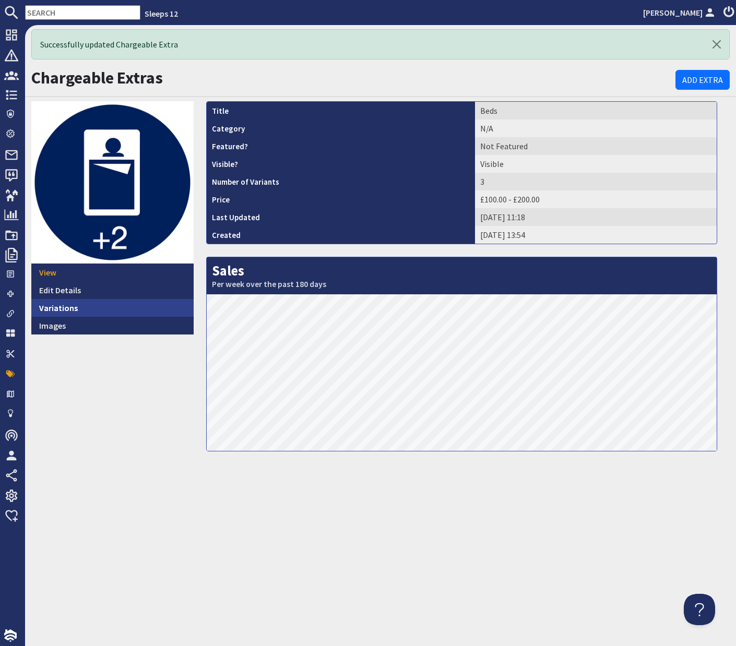
click at [68, 308] on link "Variations" at bounding box center [112, 308] width 162 height 18
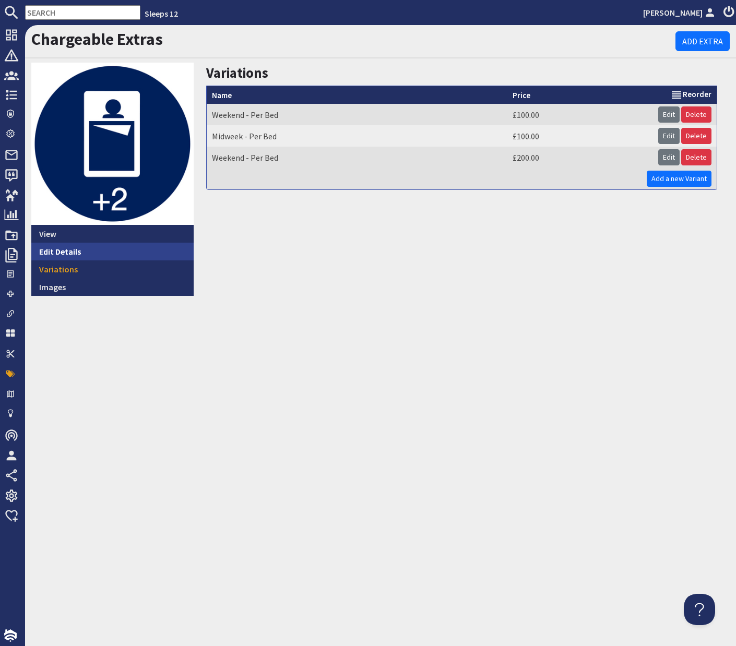
click at [66, 256] on link "Edit Details" at bounding box center [112, 252] width 162 height 18
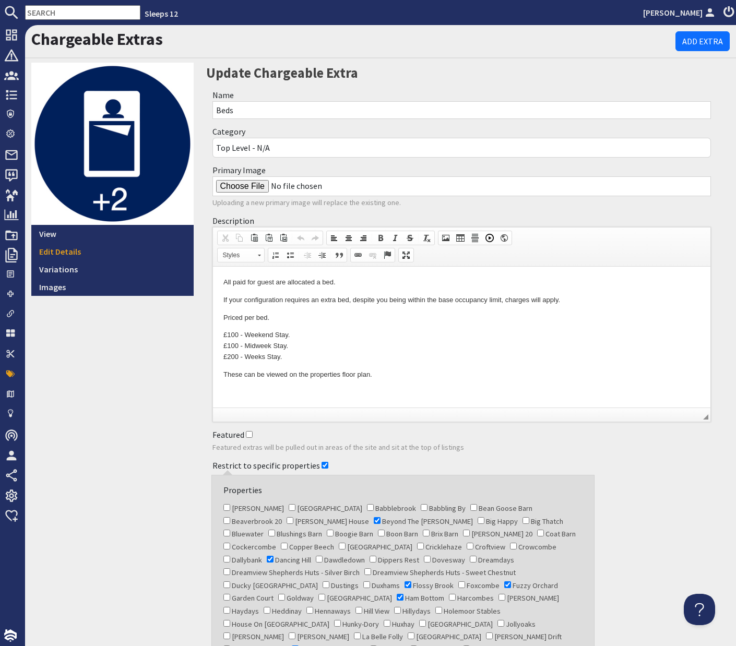
click at [215, 110] on input "Beds" at bounding box center [461, 110] width 499 height 18
type input "Extra Beds"
click at [647, 507] on div "Restrict to specific properties Properties Ade Shindy Asham House Babblebrook B…" at bounding box center [461, 611] width 511 height 311
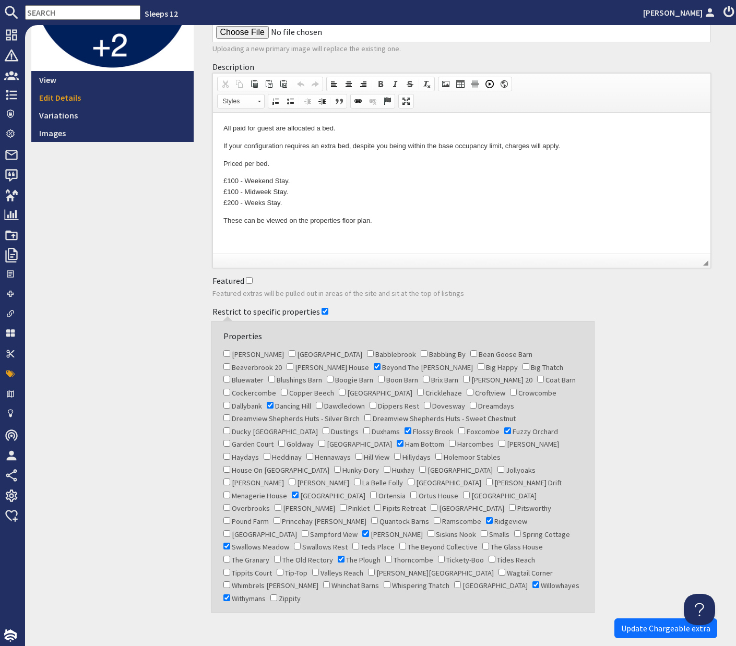
scroll to position [173, 0]
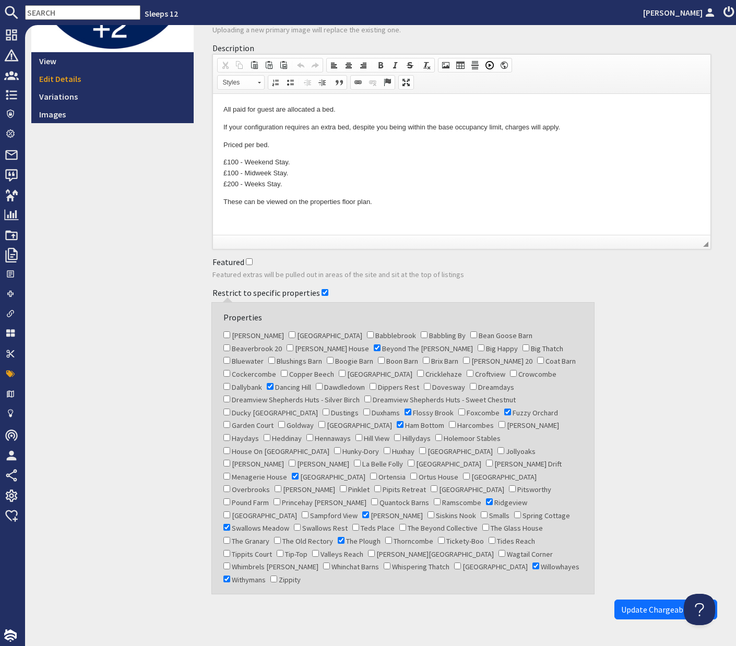
click at [657, 604] on span "Update Chargeable extra" at bounding box center [665, 609] width 89 height 10
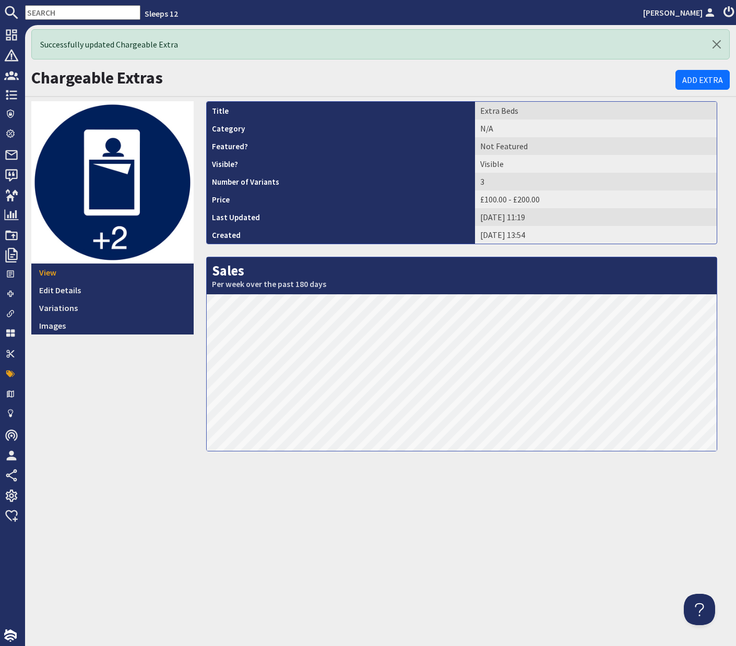
click at [87, 13] on input "text" at bounding box center [82, 12] width 115 height 15
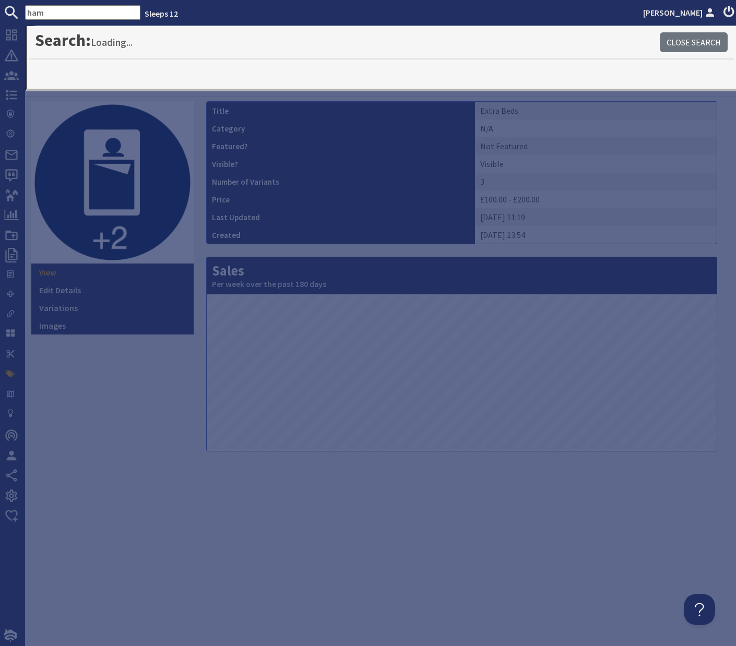
type input "ham"
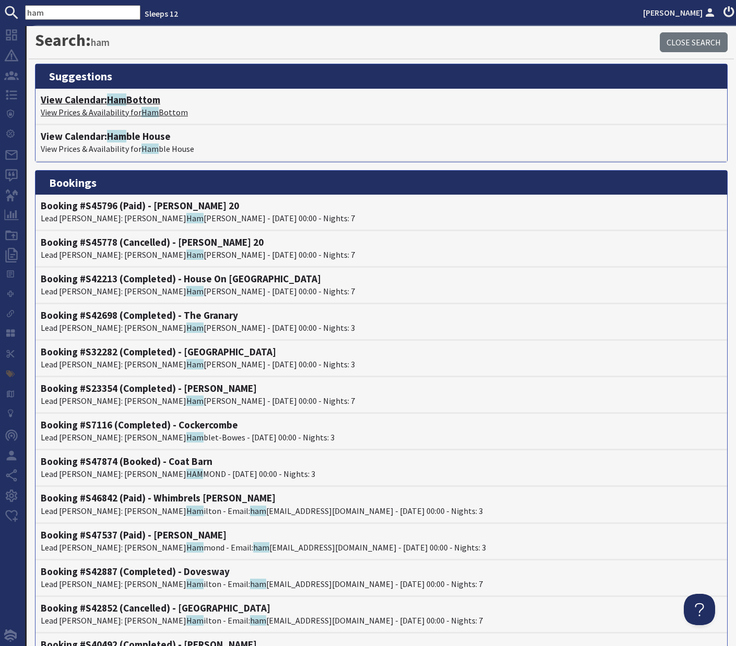
click at [113, 100] on span "Ham" at bounding box center [116, 99] width 19 height 13
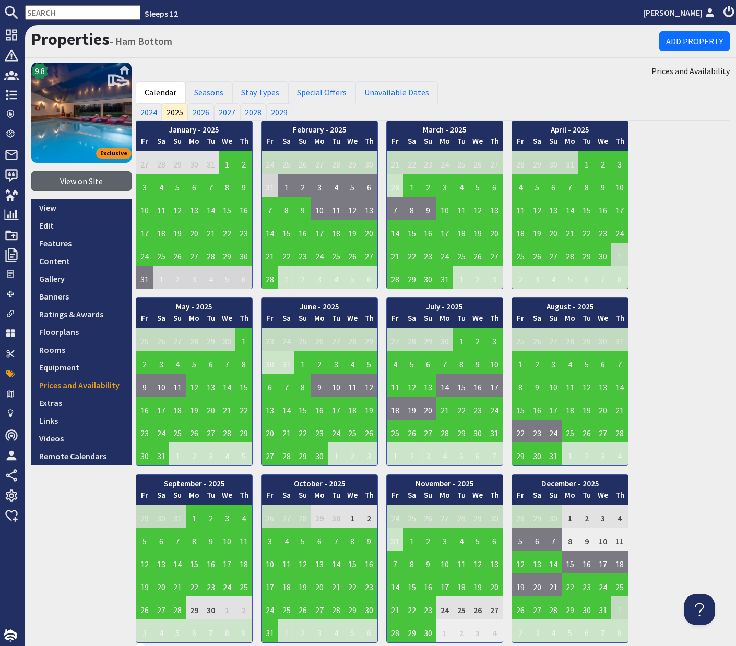
click at [78, 184] on link "View on Site" at bounding box center [81, 181] width 100 height 20
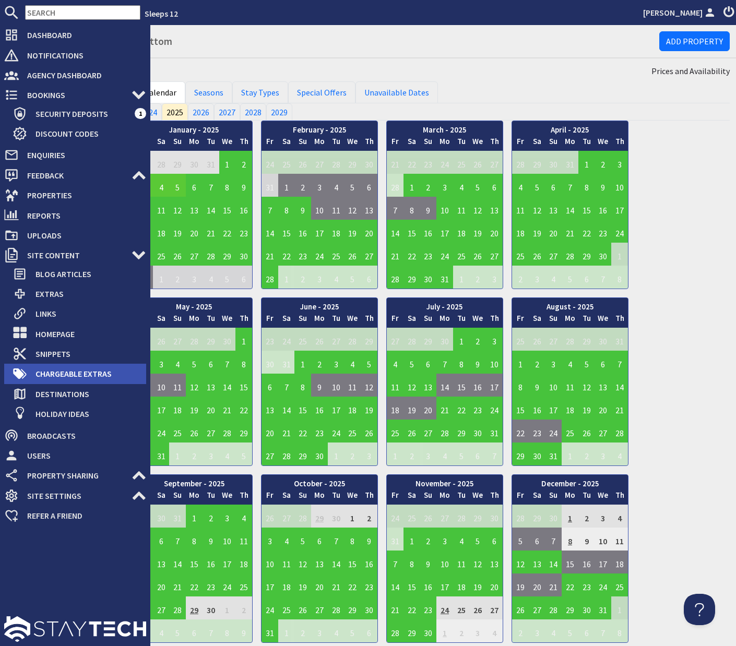
click at [67, 377] on span "Chargeable Extras" at bounding box center [86, 373] width 119 height 17
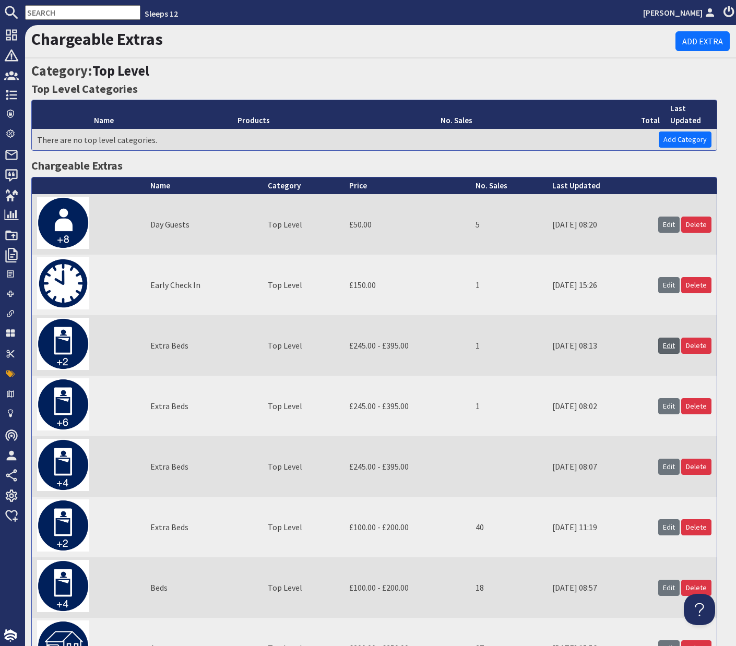
click at [671, 345] on link "Edit" at bounding box center [668, 346] width 21 height 16
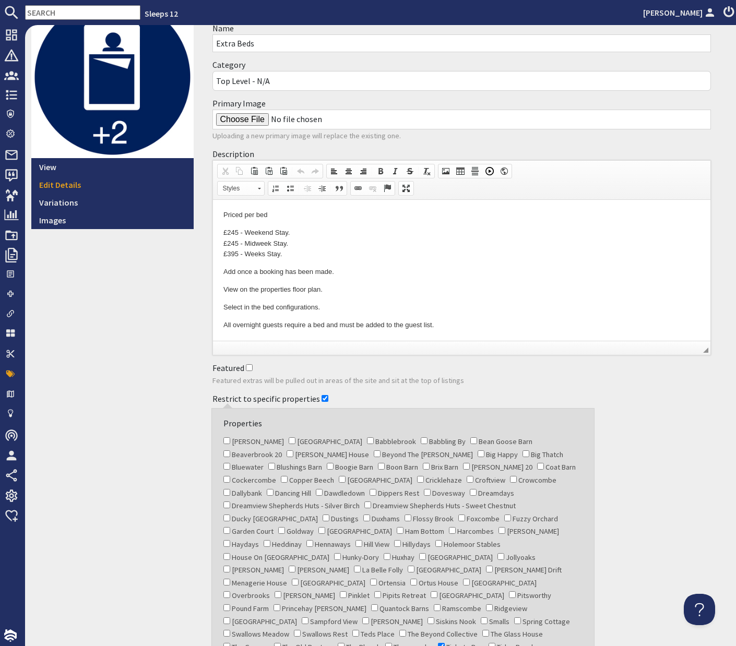
scroll to position [11, 0]
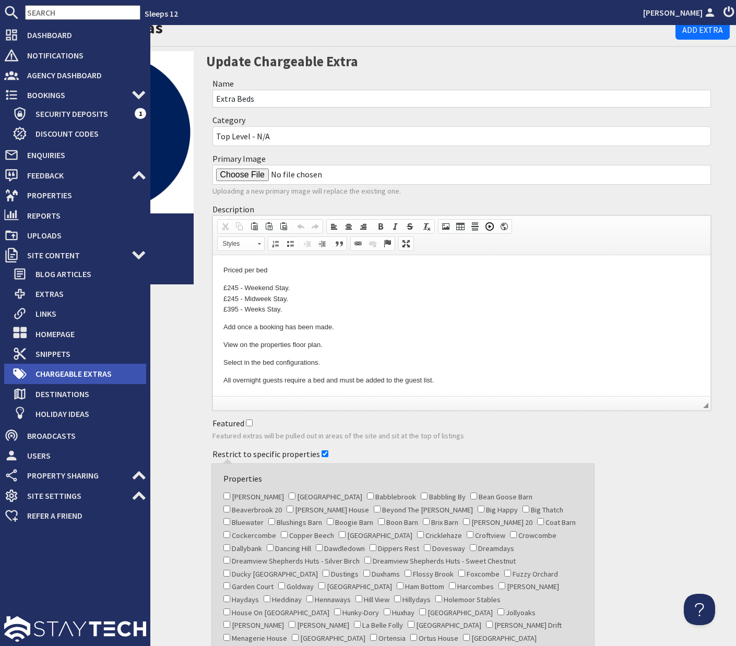
click at [67, 377] on span "Chargeable Extras" at bounding box center [86, 373] width 119 height 17
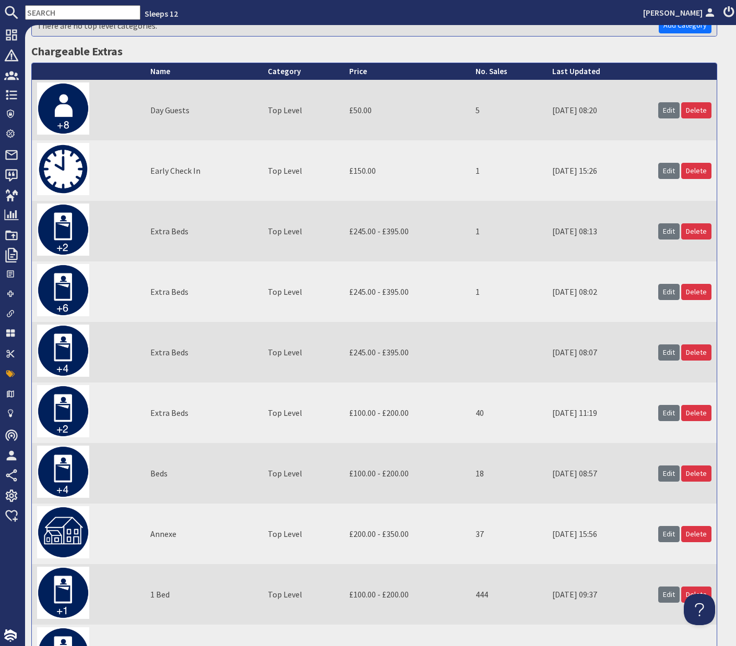
scroll to position [115, 0]
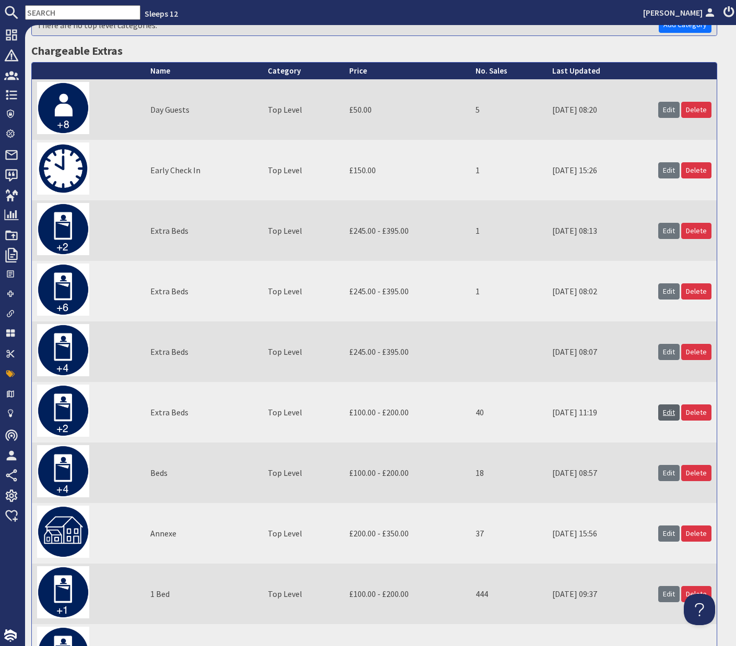
click at [667, 414] on link "Edit" at bounding box center [668, 412] width 21 height 16
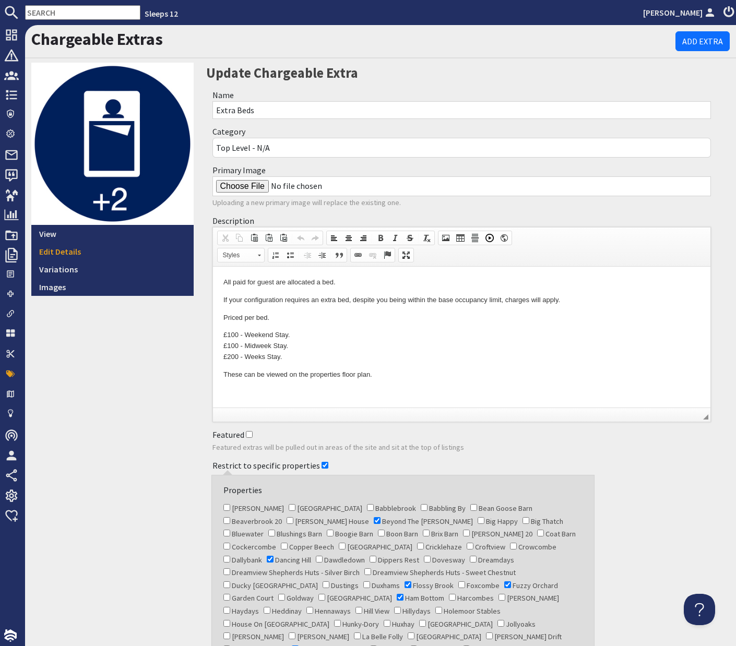
click at [218, 335] on html "All paid for guest are allocated a bed. If your configuration requires an extra…" at bounding box center [461, 329] width 498 height 124
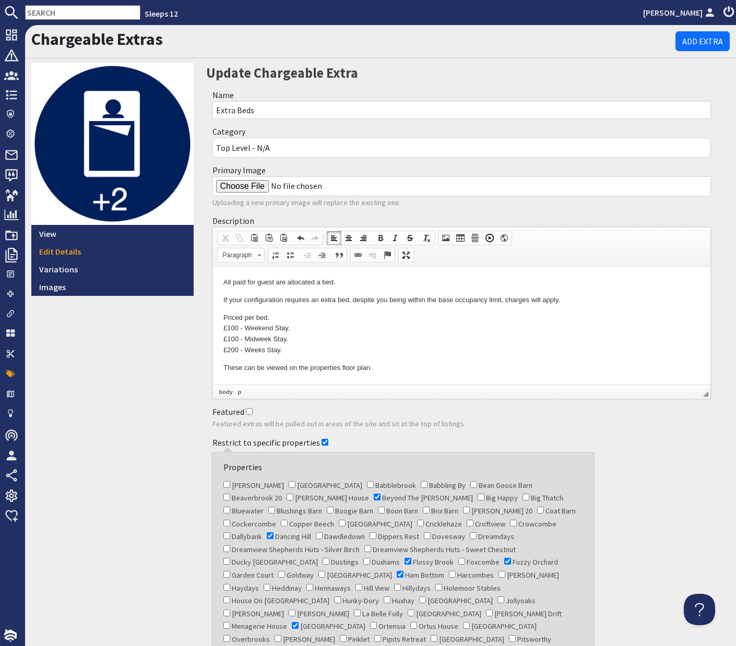
click at [276, 320] on p "Priced per bed. ​​​​​​​ £100 - Weekend Stay. £100 - Midweek Stay. £200 - Weeks …" at bounding box center [461, 334] width 477 height 43
click at [288, 283] on p "All paid for guest are allocated a bed." at bounding box center [461, 282] width 477 height 11
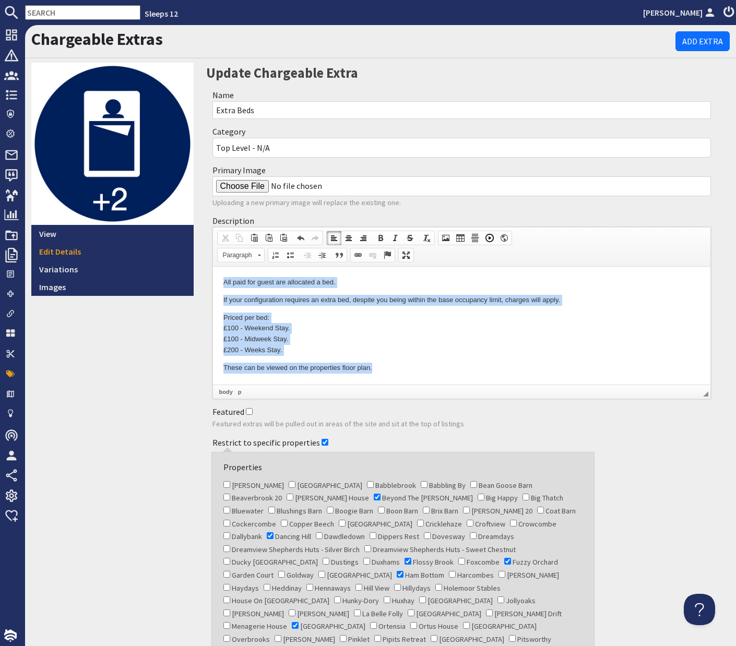
drag, startPoint x: 406, startPoint y: 372, endPoint x: 222, endPoint y: 283, distance: 204.5
click at [222, 283] on html "All paid for guest are allocated a bed. If your configuration requires an extra…" at bounding box center [461, 325] width 498 height 117
copy body "All paid for guest are allocated a bed. If your configuration requires an extra…"
click at [366, 329] on p "Priced per bed: £100 - Weekend Stay. £100 - Midweek Stay. £200 - Weeks Stay." at bounding box center [461, 334] width 477 height 43
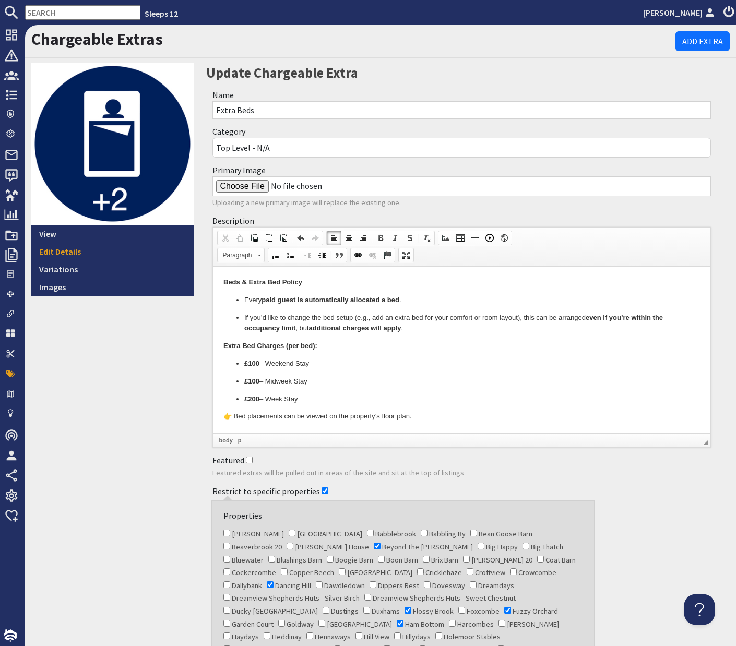
click at [231, 381] on ul "£100 – Weekend Stay £100 – Midweek Stay £200 – Week Stay" at bounding box center [461, 382] width 477 height 46
click at [359, 360] on p "£100 – Weekend Stay" at bounding box center [461, 364] width 435 height 11
click at [668, 488] on div "Restrict to specific properties" at bounding box center [461, 491] width 511 height 19
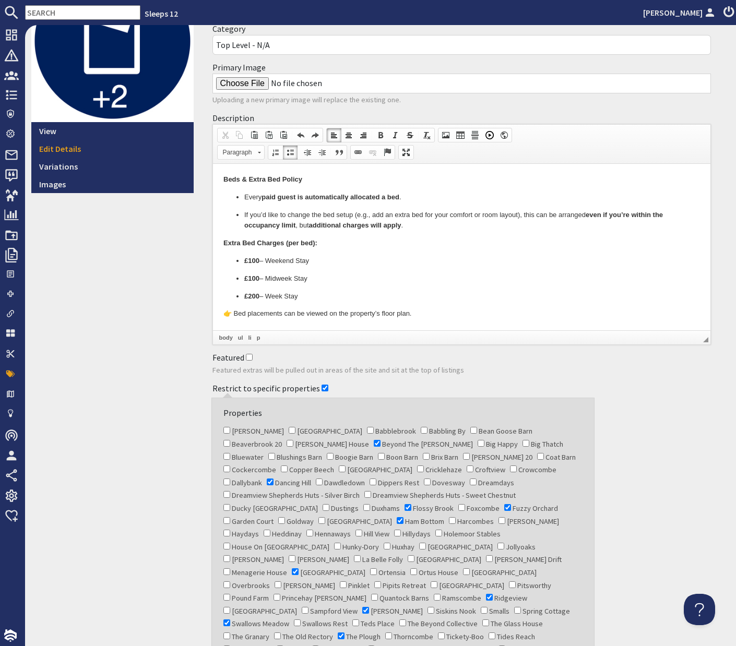
scroll to position [199, 0]
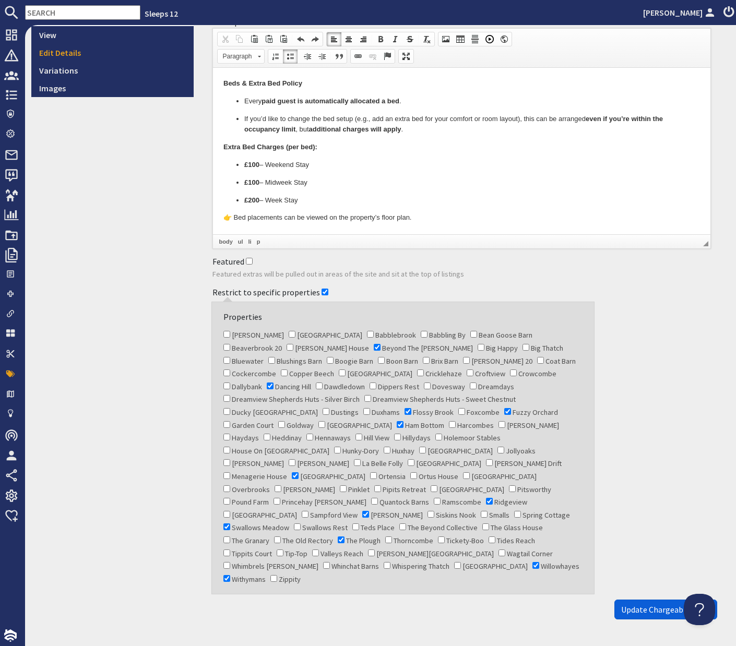
click at [659, 604] on span "Update Chargeable extra" at bounding box center [665, 609] width 89 height 10
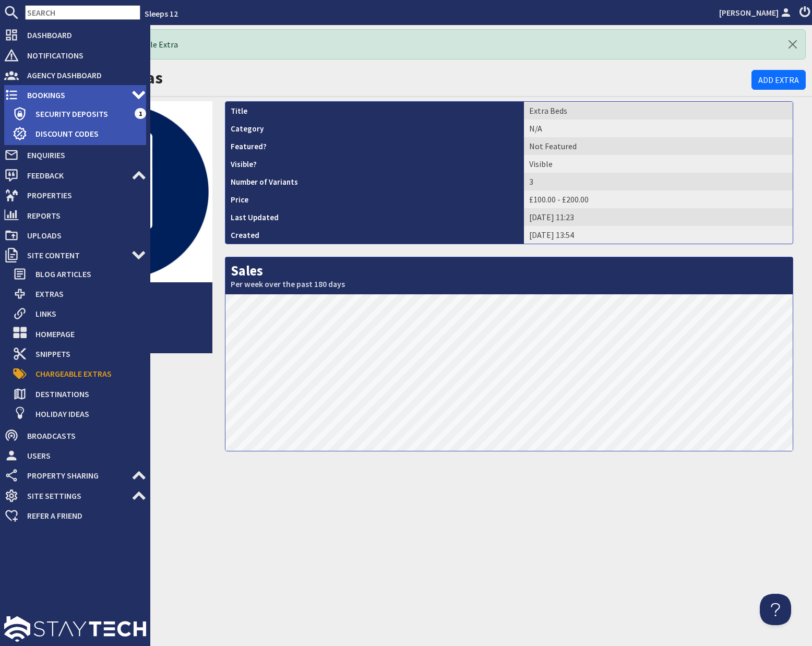
click at [49, 99] on span "Bookings" at bounding box center [75, 95] width 113 height 17
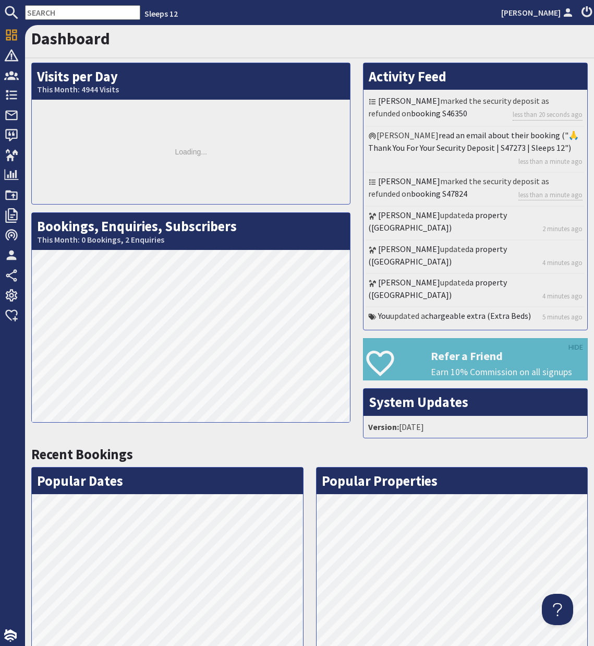
click at [57, 13] on input "text" at bounding box center [82, 12] width 115 height 15
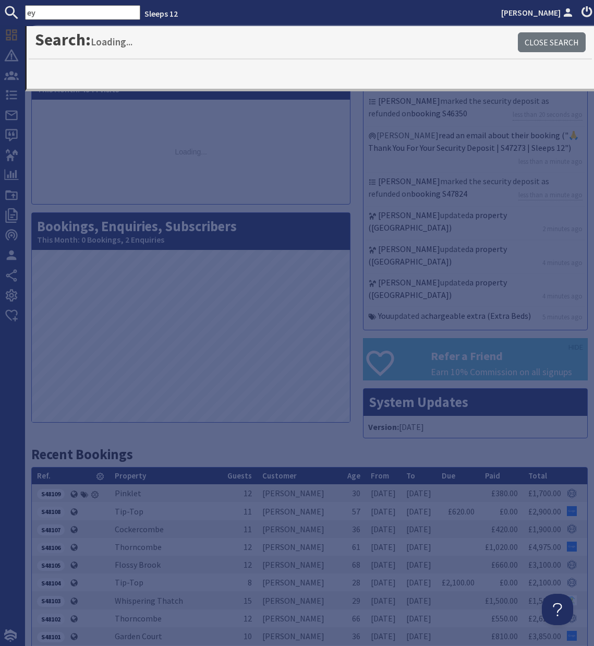
type input "e"
type input "beyond"
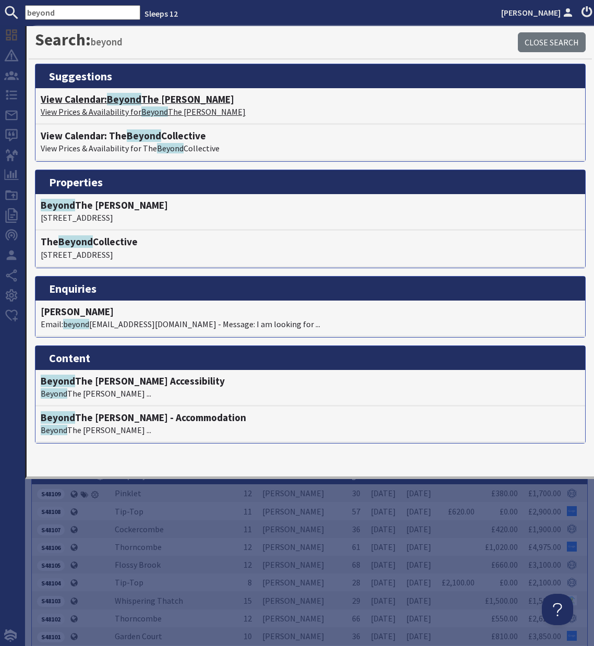
click at [121, 103] on span "Beyond" at bounding box center [124, 99] width 34 height 13
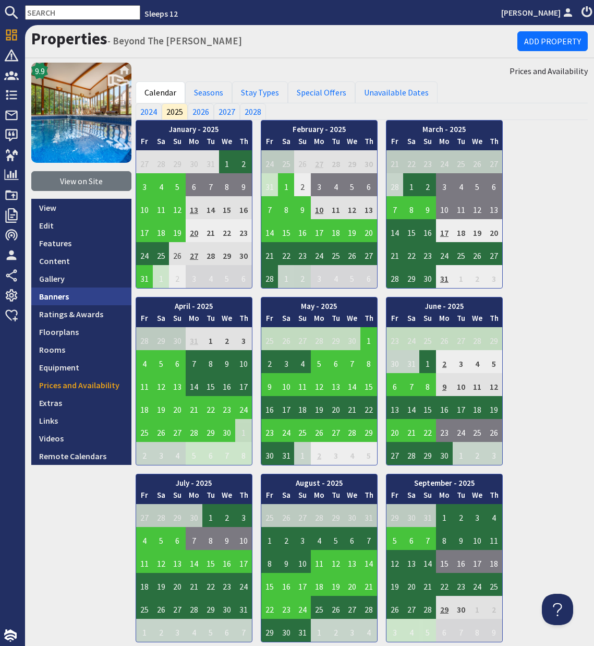
click at [65, 297] on link "Banners" at bounding box center [81, 297] width 100 height 18
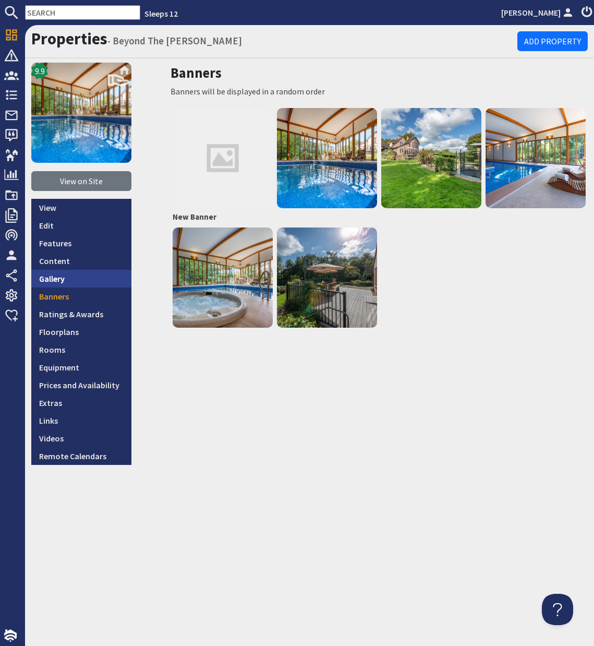
click at [54, 280] on link "Gallery" at bounding box center [81, 279] width 100 height 18
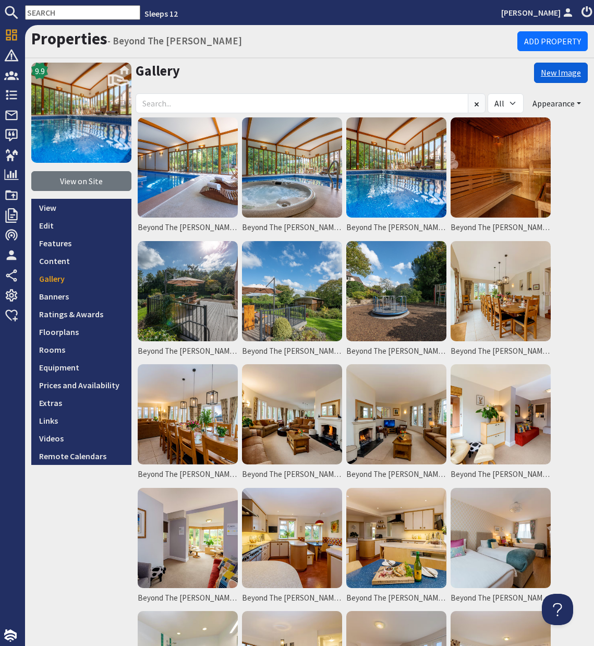
click at [561, 76] on link "New Image" at bounding box center [561, 73] width 54 height 21
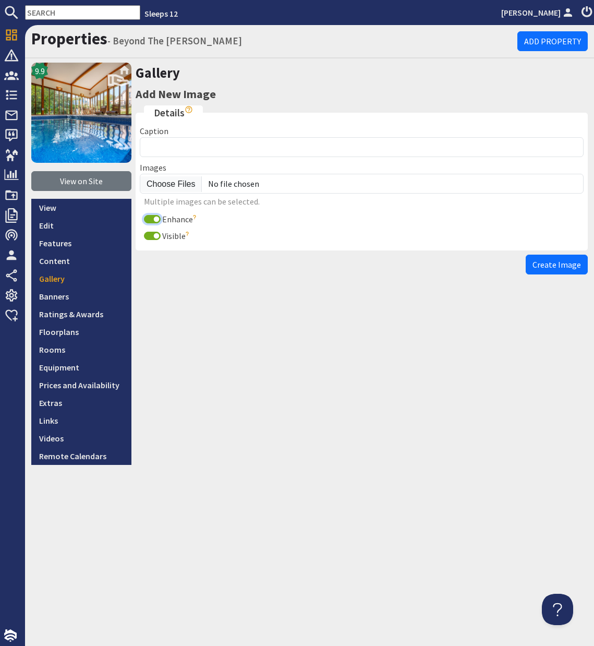
click at [154, 219] on input "Enhance" at bounding box center [152, 219] width 17 height 8
checkbox input "false"
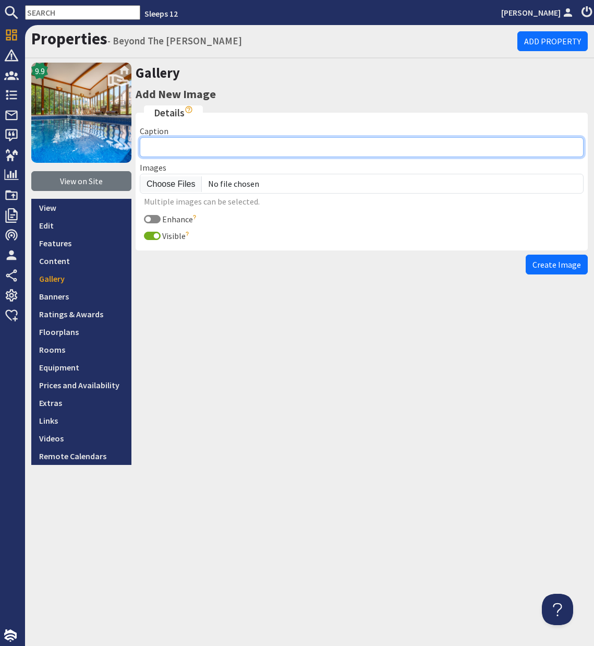
click at [168, 146] on input "Caption" at bounding box center [362, 147] width 444 height 20
type input "Beyond The Woods"
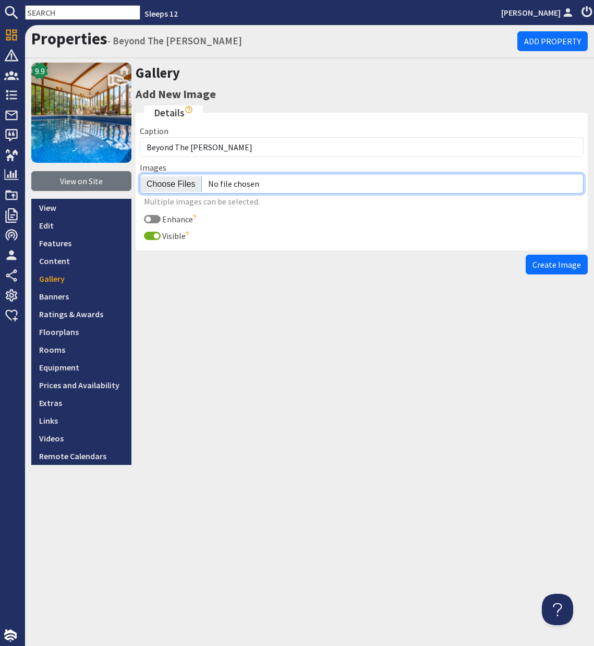
click at [170, 185] on input "file" at bounding box center [362, 184] width 444 height 20
type input "C:\fakepath\beyond-the-woods-somerset-luxury-group-accommodation-sleeps-10.jpg"
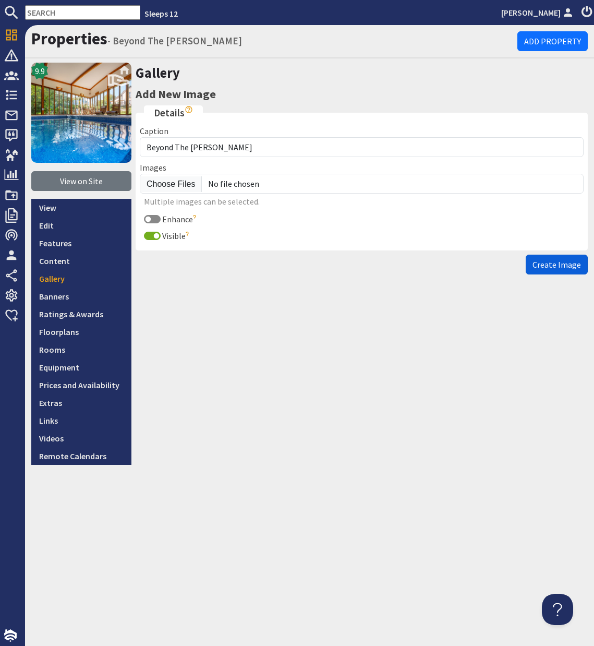
click at [561, 264] on span "Create Image" at bounding box center [557, 264] width 49 height 10
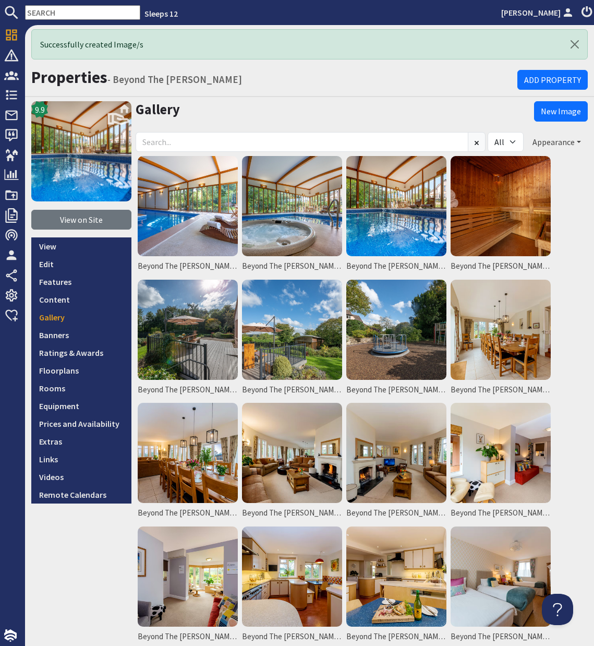
click at [580, 141] on button "Appearance" at bounding box center [557, 142] width 62 height 20
click at [556, 165] on li "Reorder" at bounding box center [547, 165] width 80 height 14
click at [576, 142] on button "Appearance" at bounding box center [557, 142] width 62 height 20
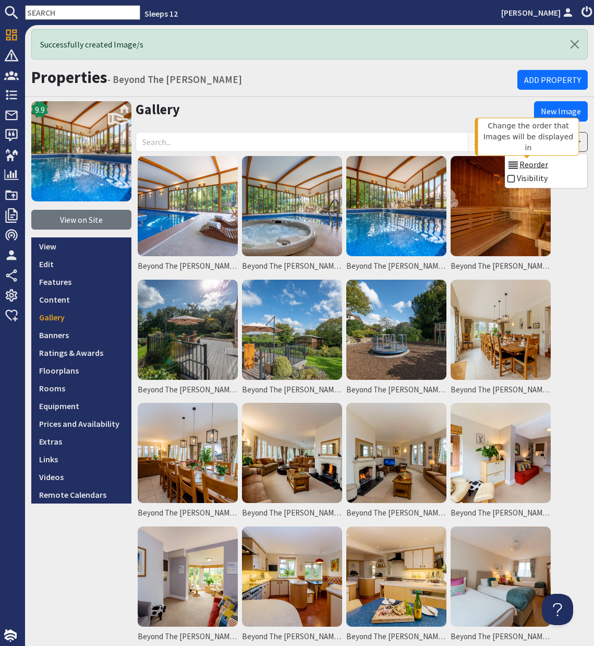
click at [530, 164] on link "Reorder" at bounding box center [527, 164] width 41 height 10
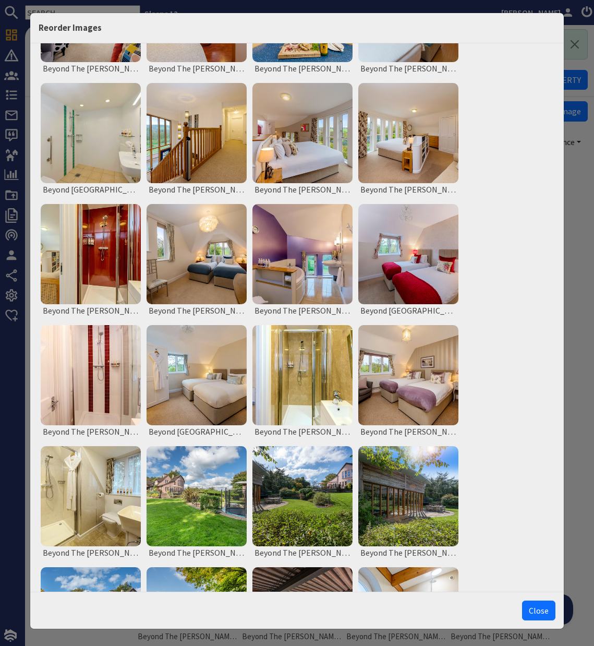
scroll to position [687, 0]
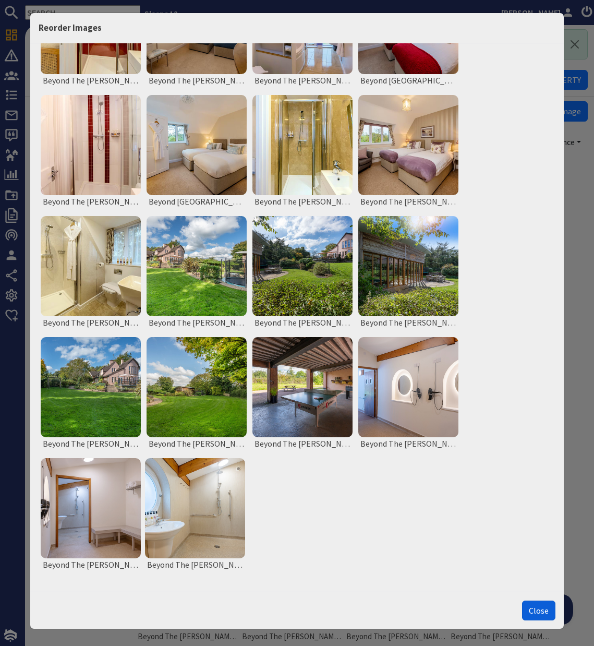
click at [537, 608] on button "Close" at bounding box center [538, 611] width 33 height 20
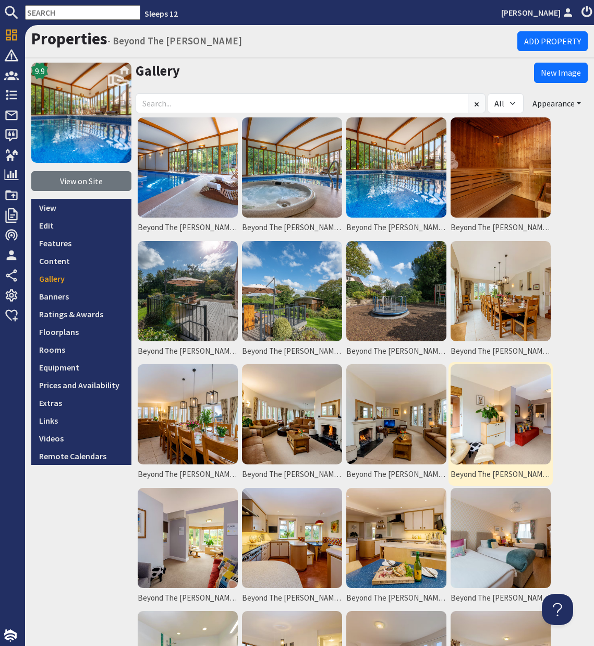
scroll to position [0, 0]
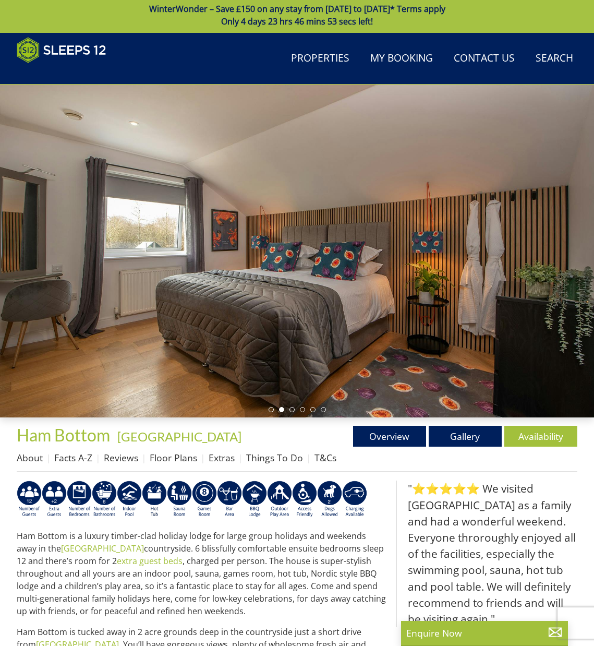
scroll to position [2, 0]
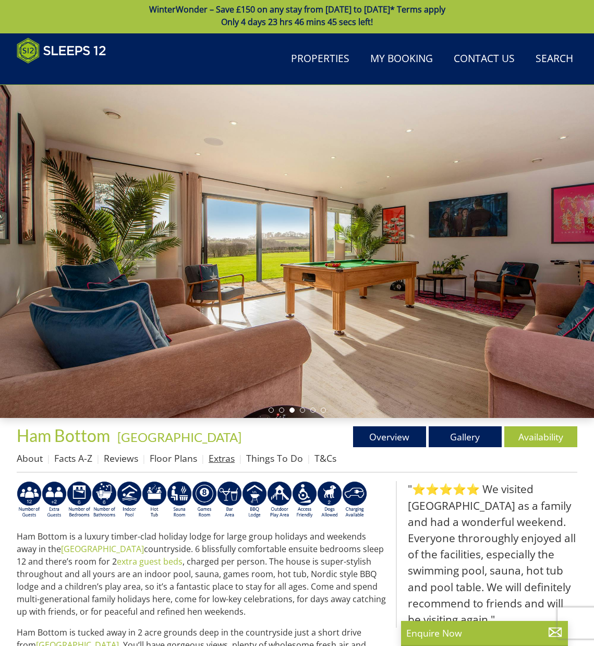
click at [224, 459] on link "Extras" at bounding box center [222, 458] width 26 height 13
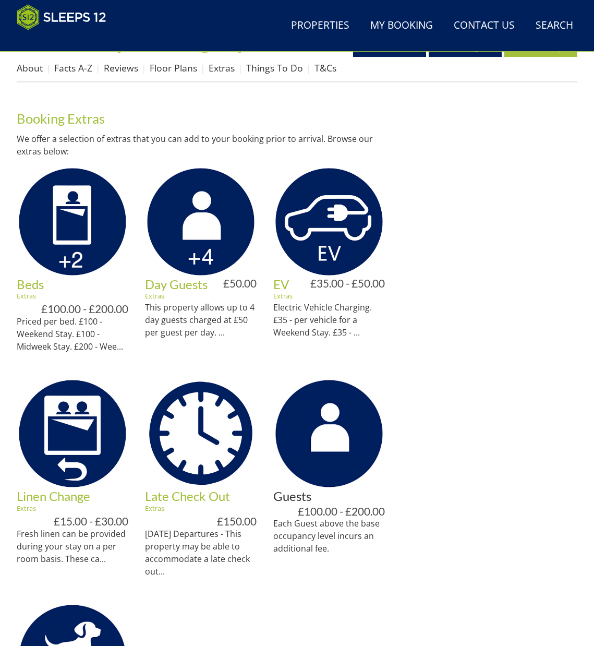
scroll to position [391, 0]
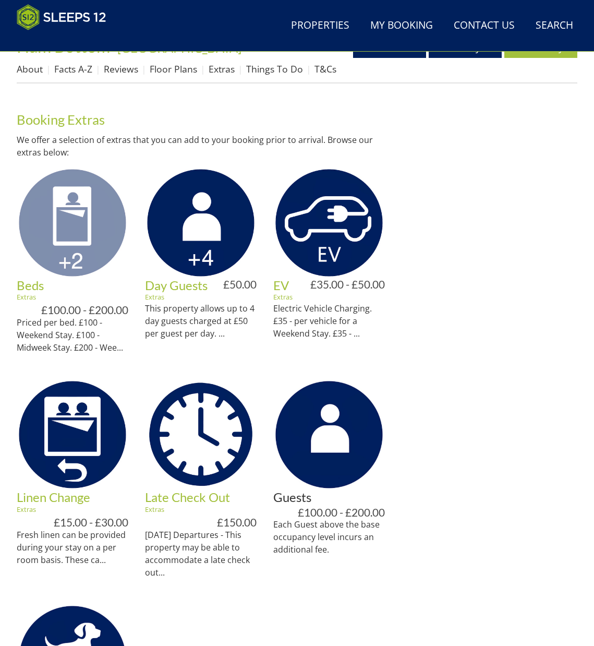
click at [91, 254] on img at bounding box center [73, 223] width 112 height 112
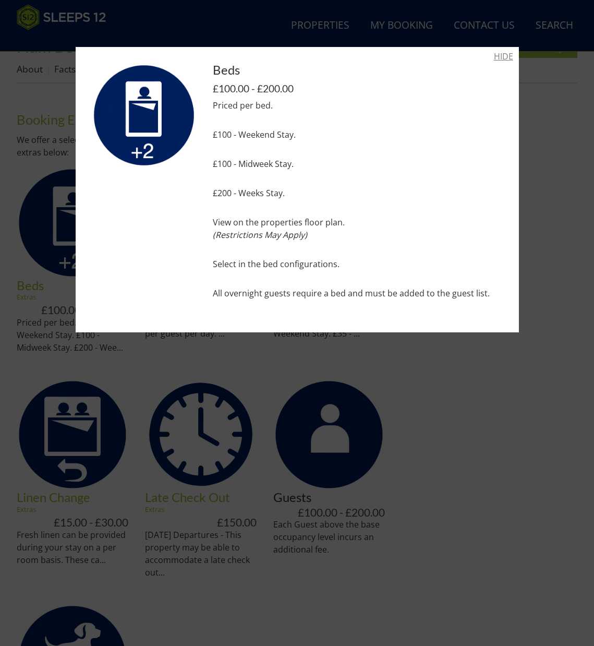
click at [502, 56] on link "HIDE" at bounding box center [503, 56] width 19 height 13
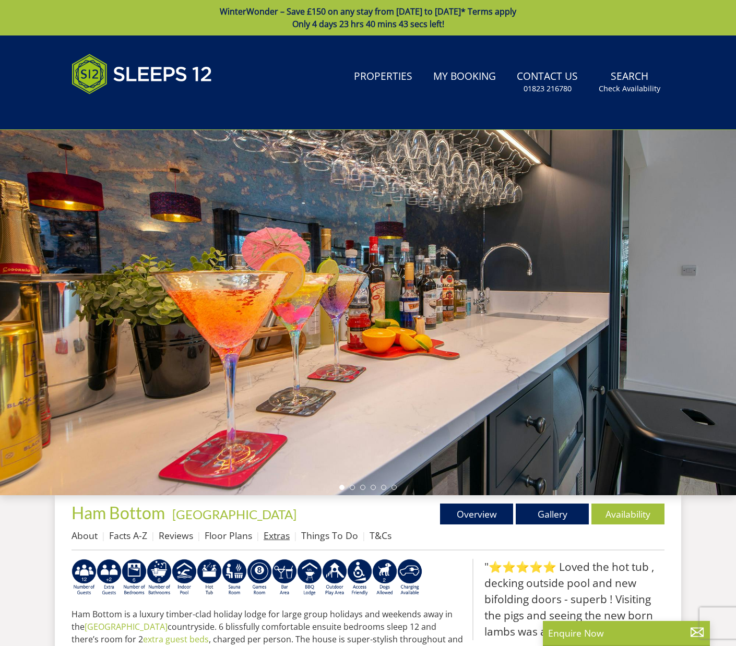
click at [270, 535] on link "Extras" at bounding box center [277, 535] width 26 height 13
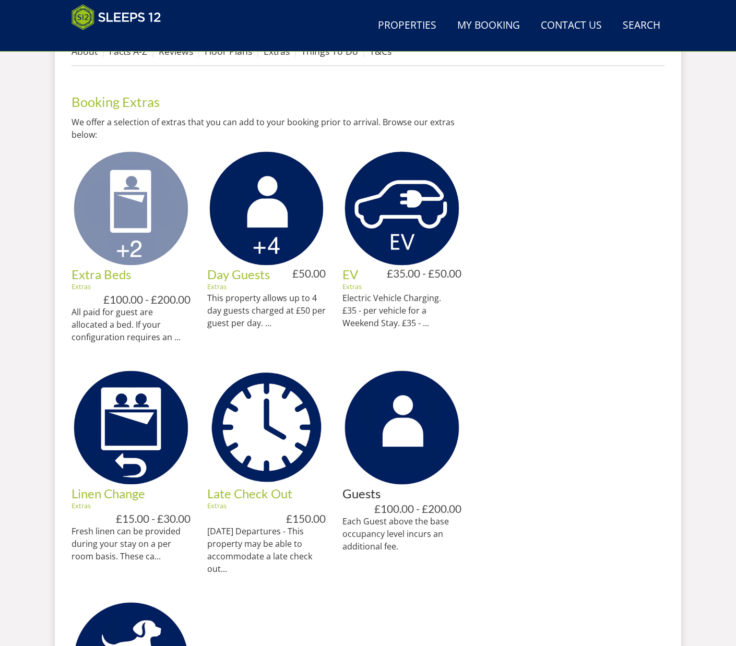
scroll to position [444, 0]
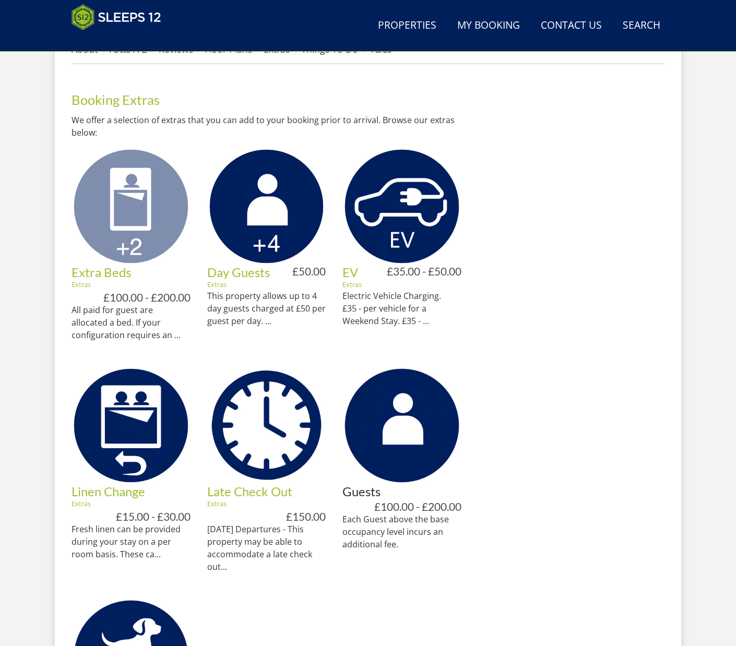
click at [149, 223] on img at bounding box center [130, 206] width 119 height 119
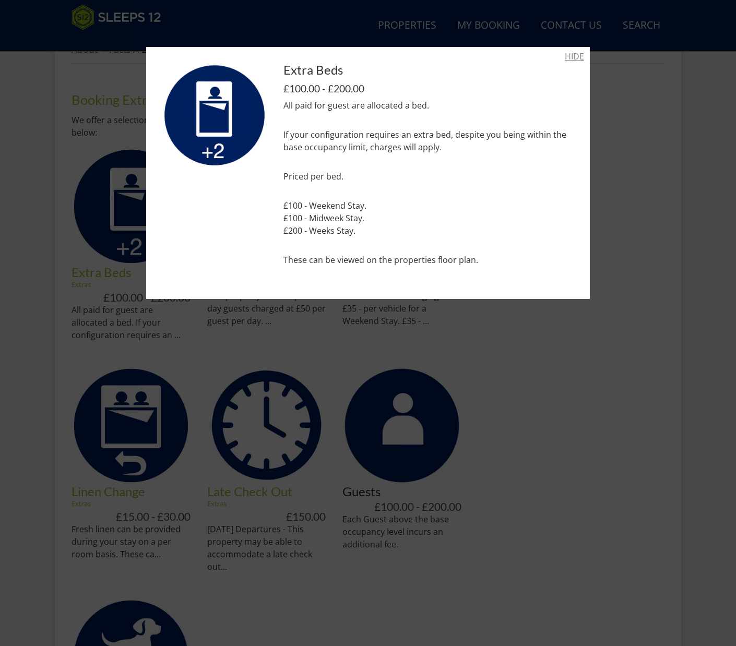
click at [577, 58] on link "HIDE" at bounding box center [574, 56] width 19 height 13
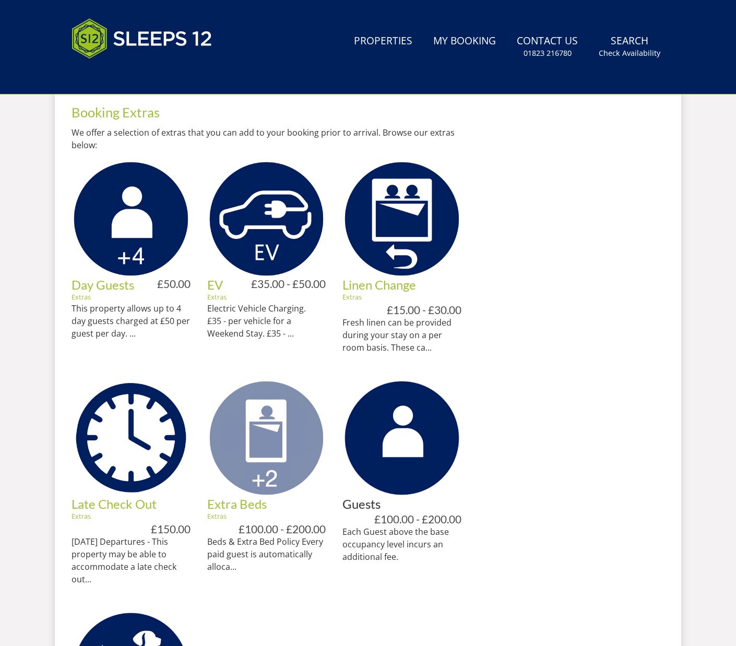
click at [280, 438] on img at bounding box center [266, 438] width 119 height 119
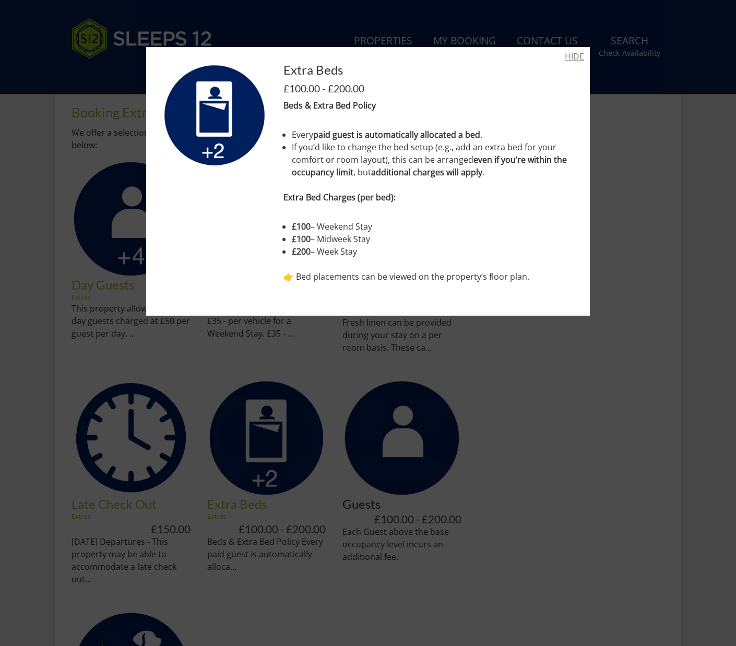
click at [571, 58] on link "HIDE" at bounding box center [574, 56] width 19 height 13
